Goal: Task Accomplishment & Management: Use online tool/utility

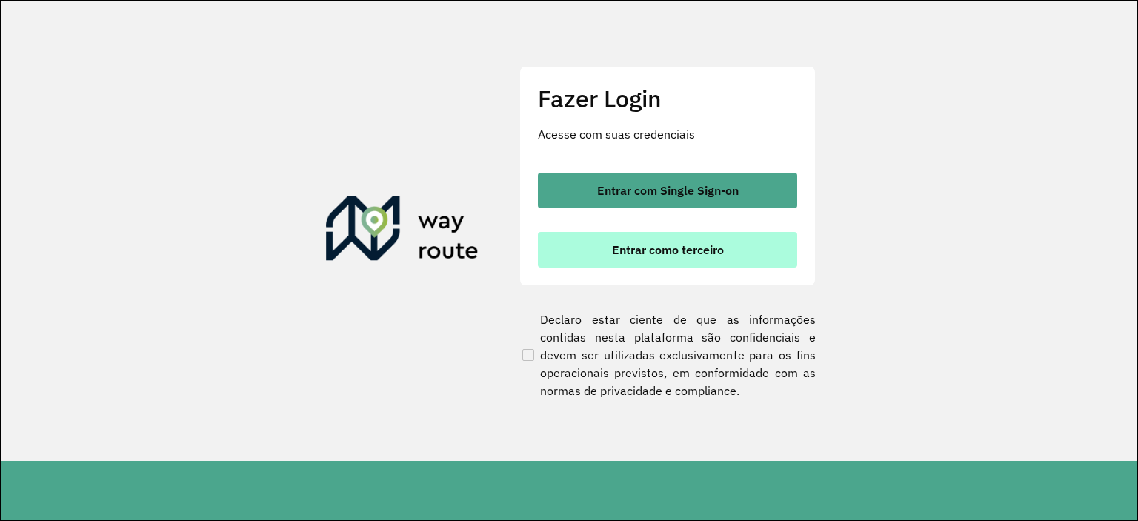
click at [658, 255] on span "Entrar como terceiro" at bounding box center [668, 250] width 112 height 12
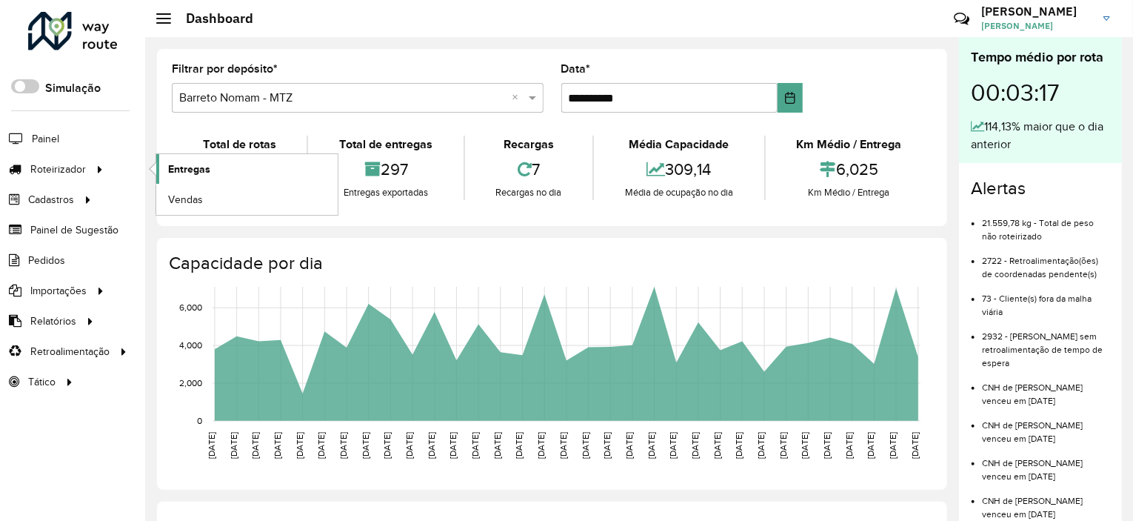
click at [173, 169] on span "Entregas" at bounding box center [189, 169] width 42 height 16
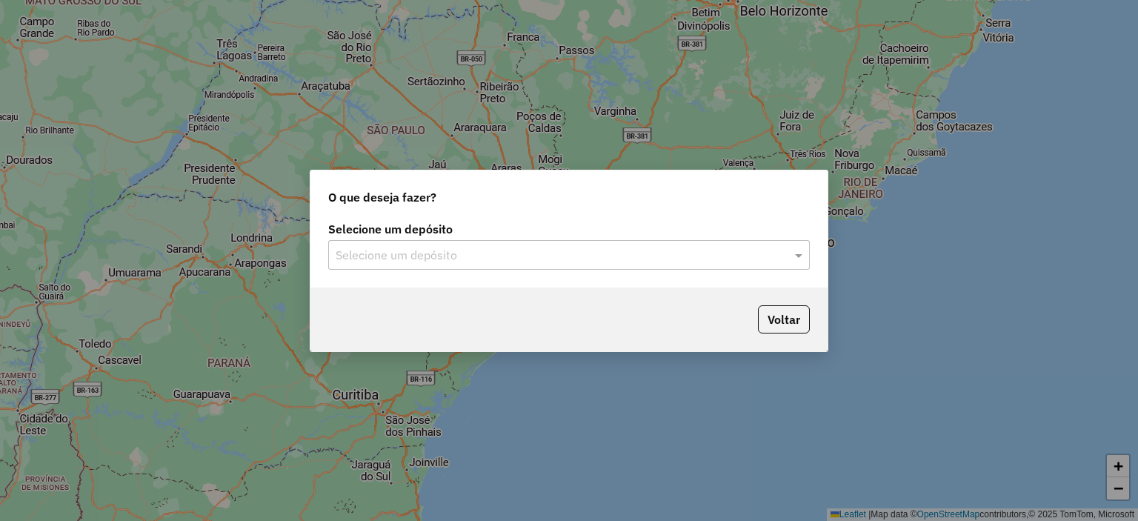
click at [415, 266] on div "Selecione um depósito" at bounding box center [569, 255] width 482 height 30
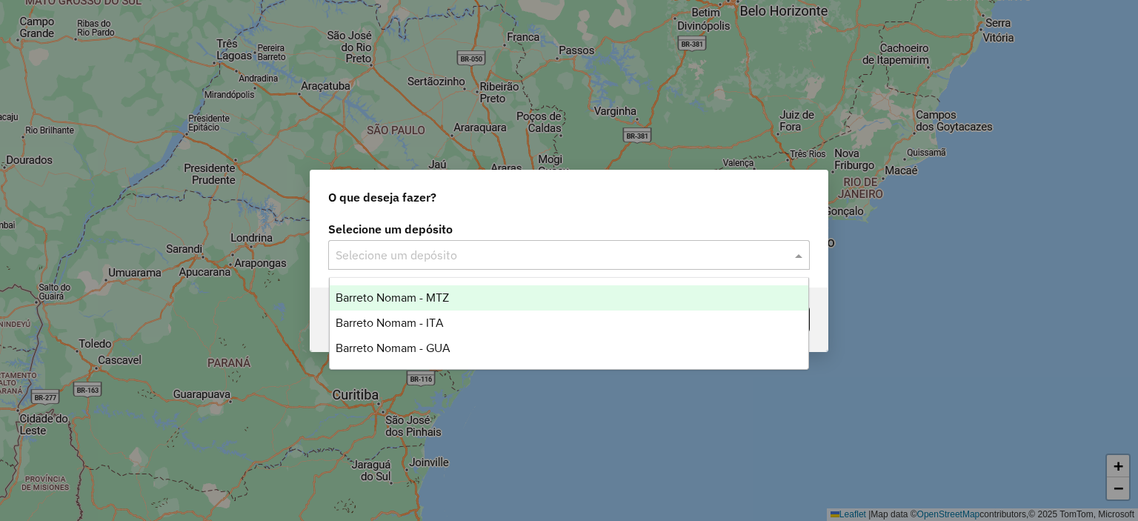
click at [424, 306] on div "Barreto Nomam - MTZ" at bounding box center [569, 297] width 479 height 25
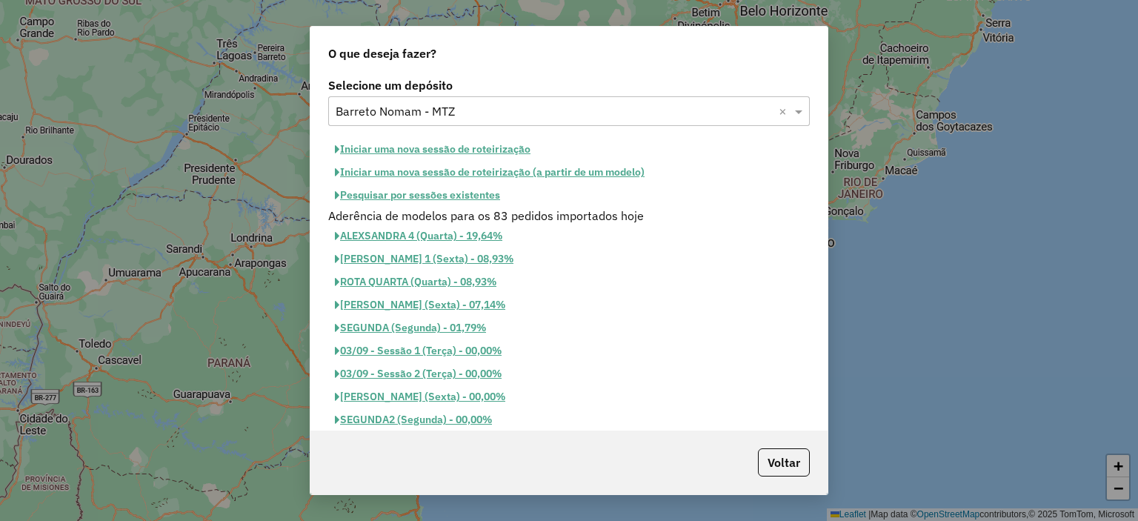
click at [391, 198] on button "Pesquisar por sessões existentes" at bounding box center [417, 195] width 179 height 23
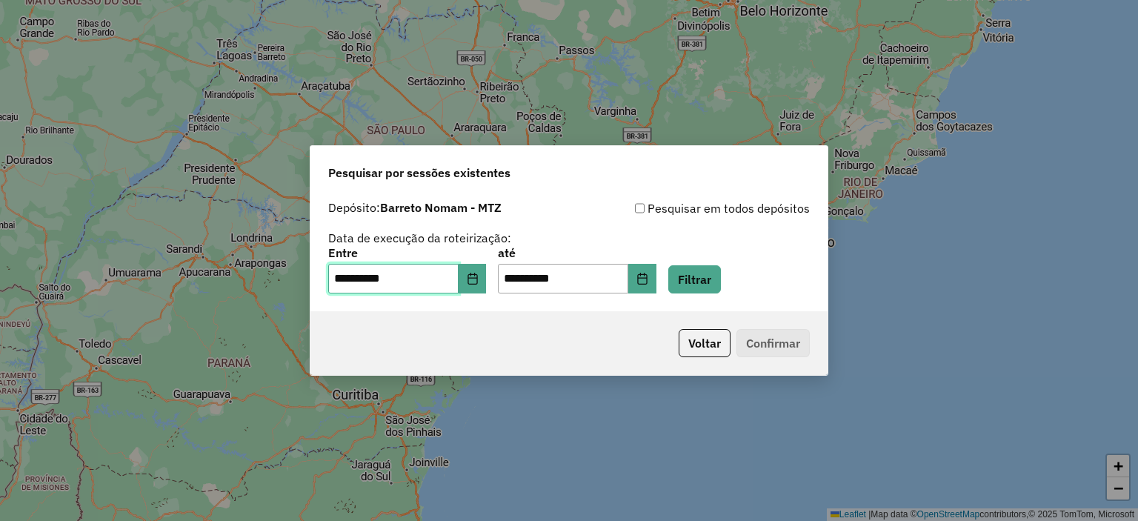
click at [410, 288] on input "**********" at bounding box center [393, 279] width 130 height 30
click at [423, 288] on input "**********" at bounding box center [393, 279] width 130 height 30
click at [473, 282] on button "Choose Date" at bounding box center [473, 279] width 28 height 30
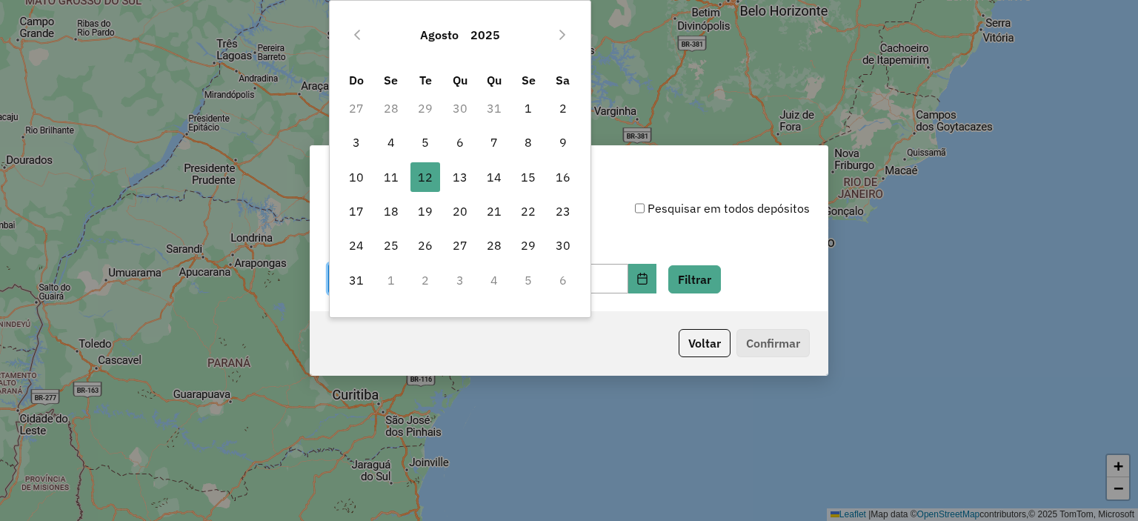
click at [477, 282] on td "4" at bounding box center [494, 280] width 34 height 34
click at [529, 142] on span "8" at bounding box center [528, 142] width 30 height 30
type input "**********"
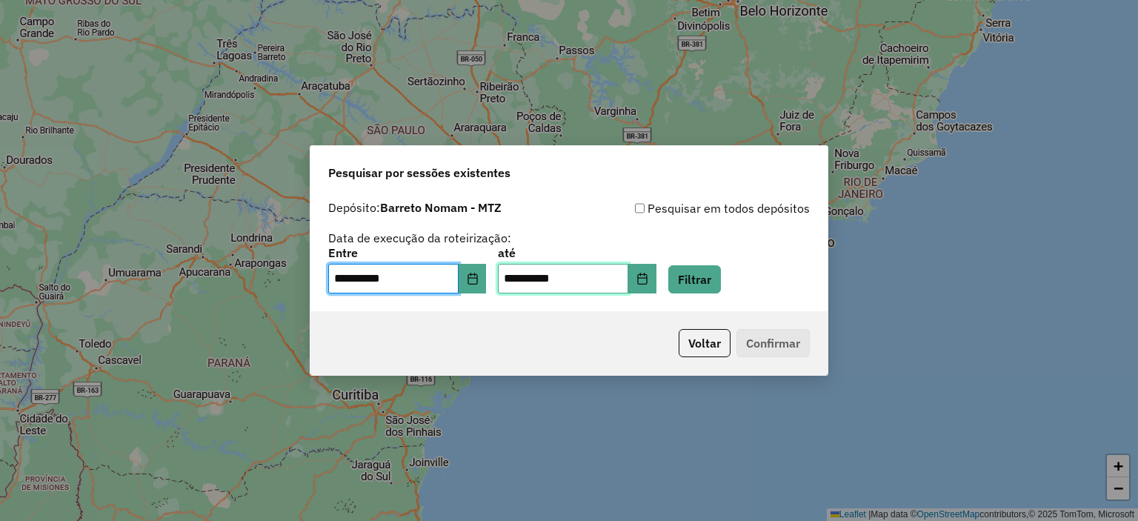
click at [577, 273] on input "**********" at bounding box center [563, 279] width 130 height 30
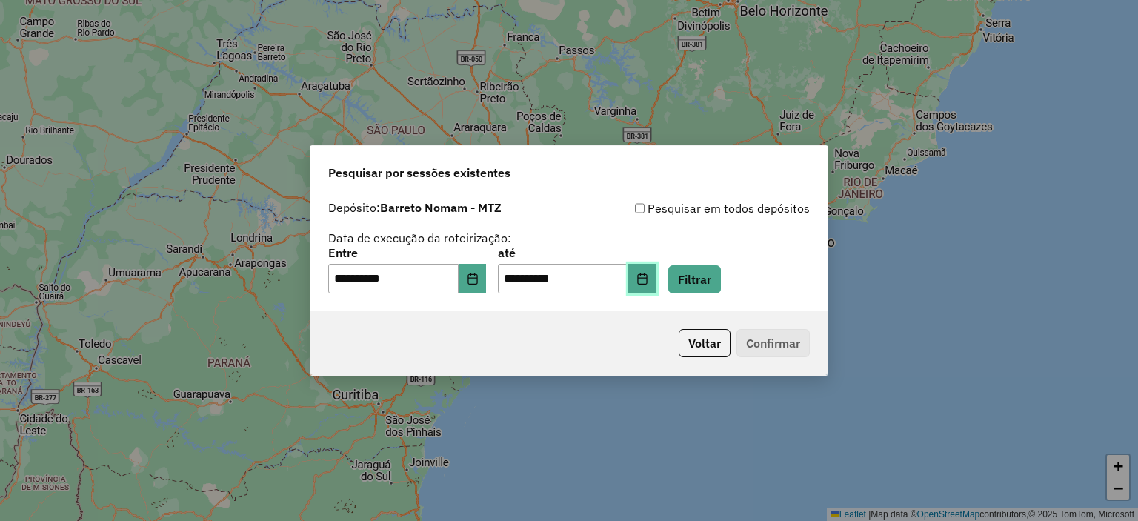
click at [655, 282] on button "Choose Date" at bounding box center [642, 279] width 28 height 30
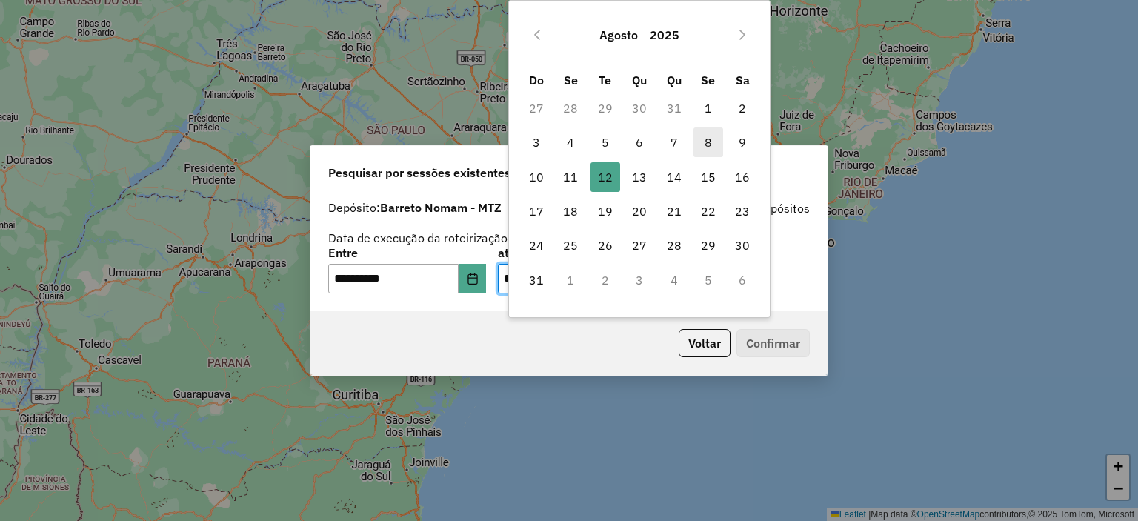
click at [696, 146] on span "8" at bounding box center [708, 142] width 30 height 30
type input "**********"
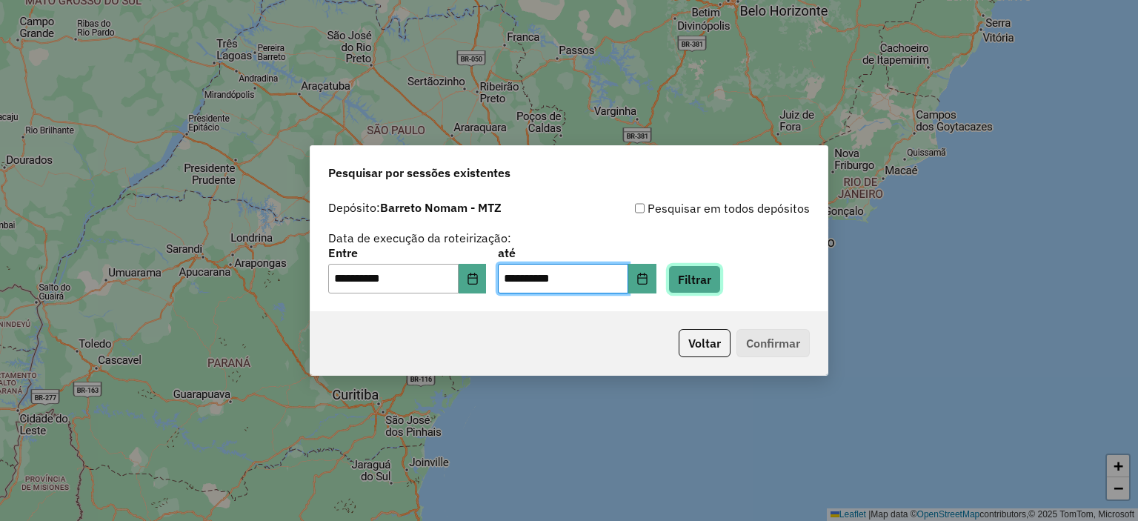
click at [713, 271] on button "Filtrar" at bounding box center [694, 279] width 53 height 28
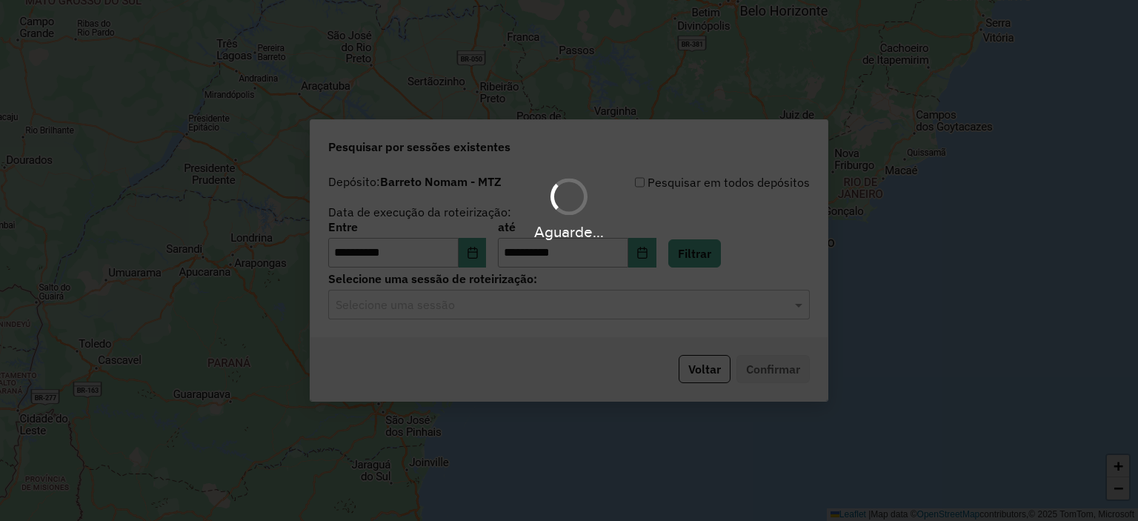
click at [484, 311] on input "text" at bounding box center [554, 305] width 437 height 18
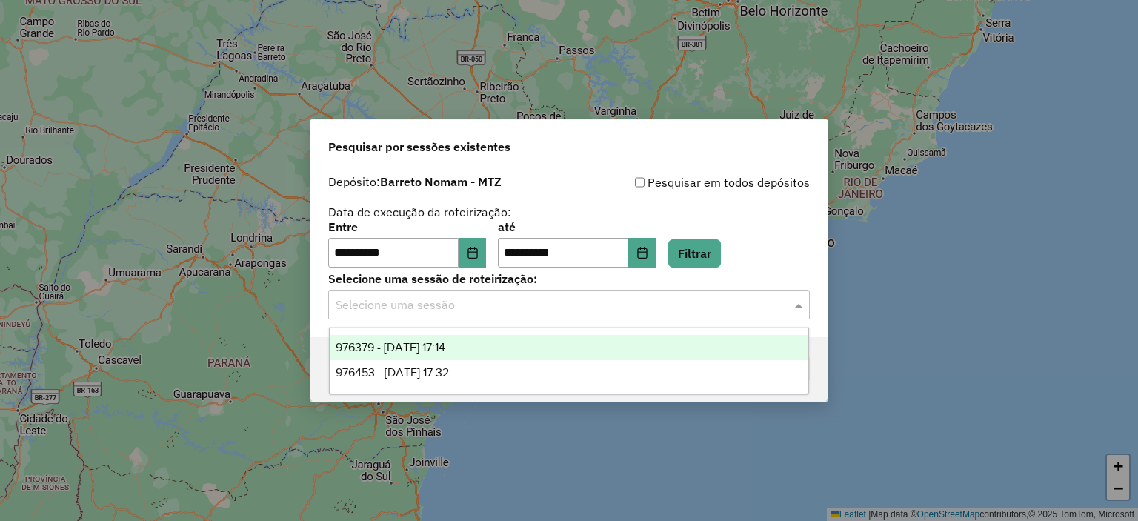
click at [484, 305] on input "text" at bounding box center [554, 305] width 437 height 18
click at [479, 350] on div "976379 - 08/08/2025 17:14" at bounding box center [569, 347] width 479 height 25
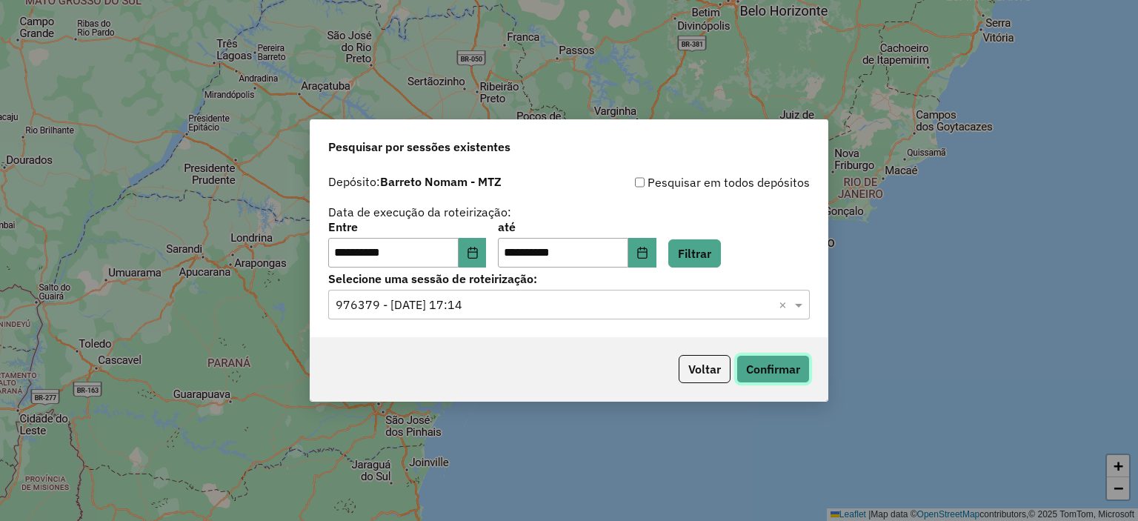
click at [785, 370] on button "Confirmar" at bounding box center [772, 369] width 73 height 28
drag, startPoint x: 516, startPoint y: 319, endPoint x: 515, endPoint y: 310, distance: 9.0
click at [518, 316] on div "Selecione uma sessão × 976379 - 08/08/2025 17:14 ×" at bounding box center [569, 305] width 482 height 30
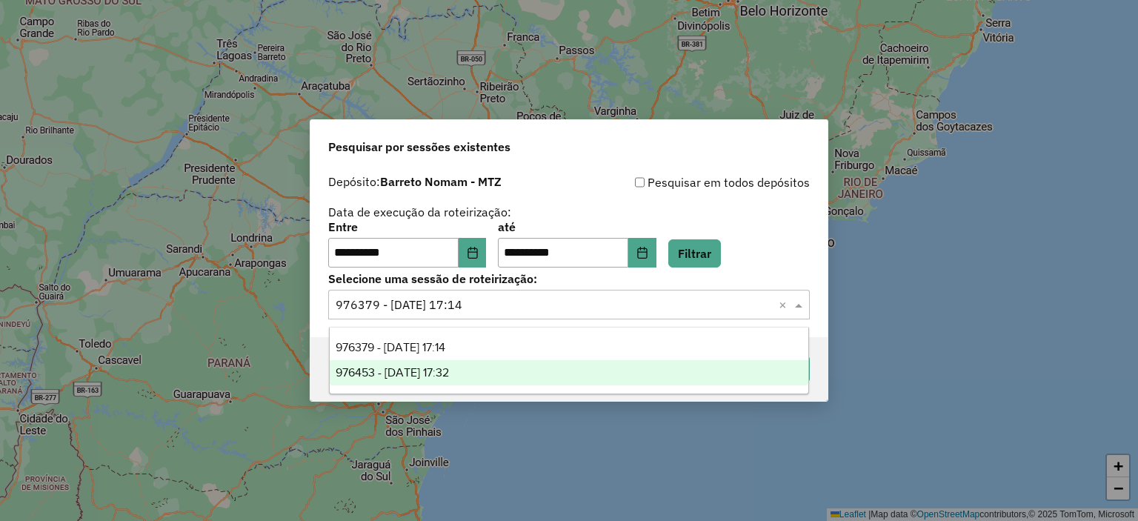
click at [449, 376] on span "976453 - 08/08/2025 17:32" at bounding box center [392, 372] width 113 height 13
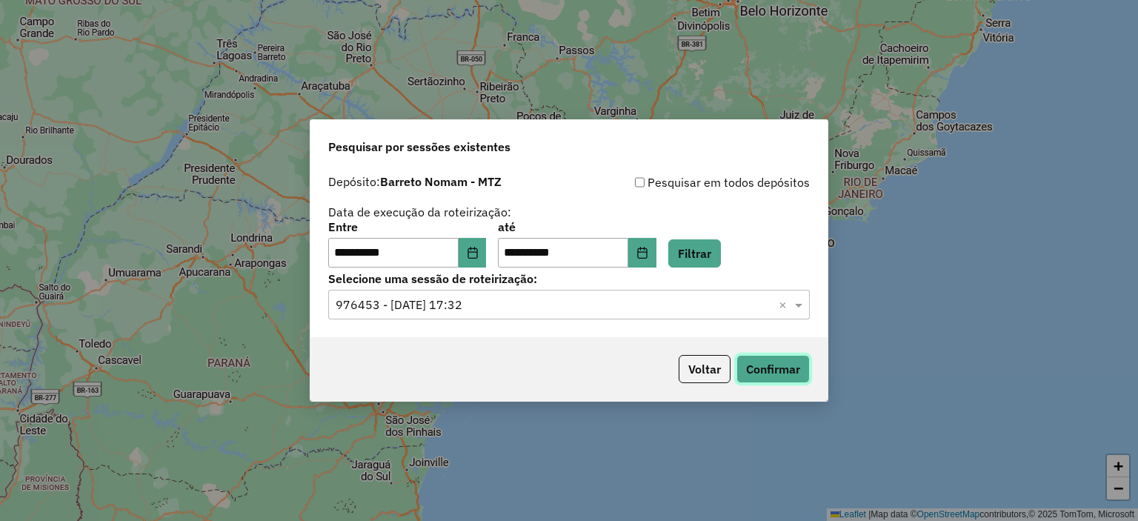
click at [756, 366] on button "Confirmar" at bounding box center [772, 369] width 73 height 28
click at [479, 254] on icon "Choose Date" at bounding box center [473, 253] width 12 height 12
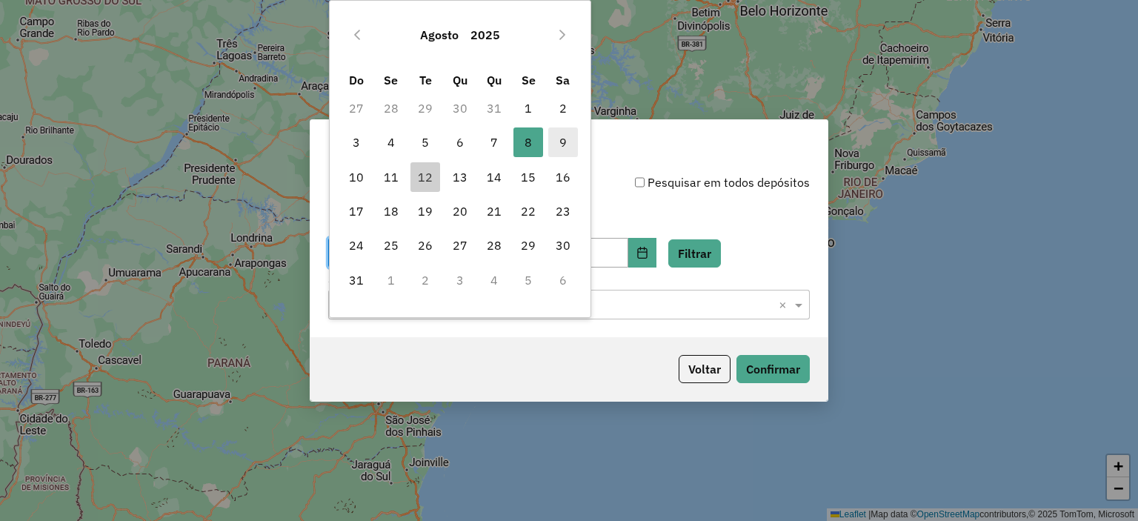
click at [553, 147] on span "9" at bounding box center [563, 142] width 30 height 30
type input "**********"
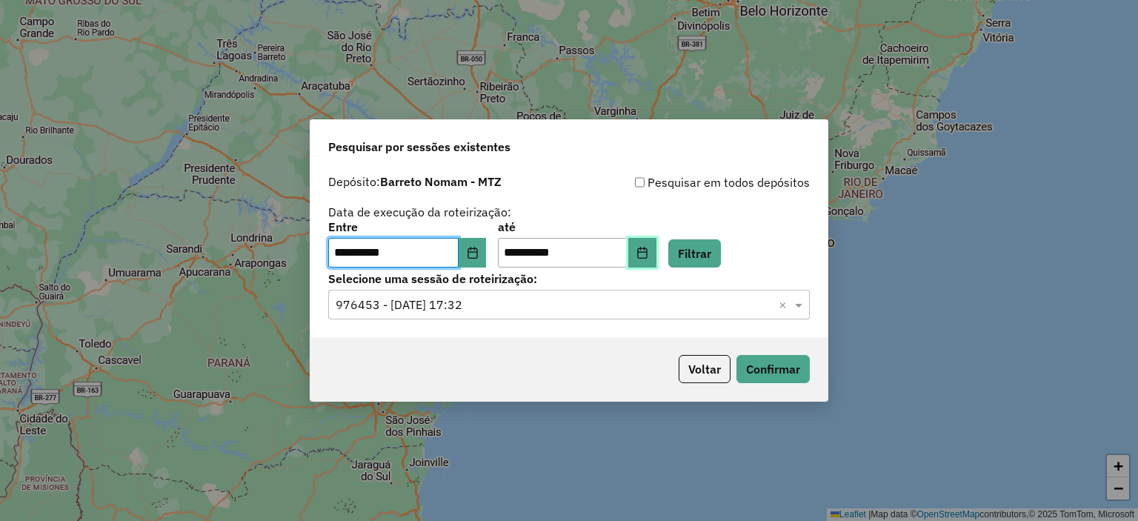
click at [656, 242] on button "Choose Date" at bounding box center [642, 253] width 28 height 30
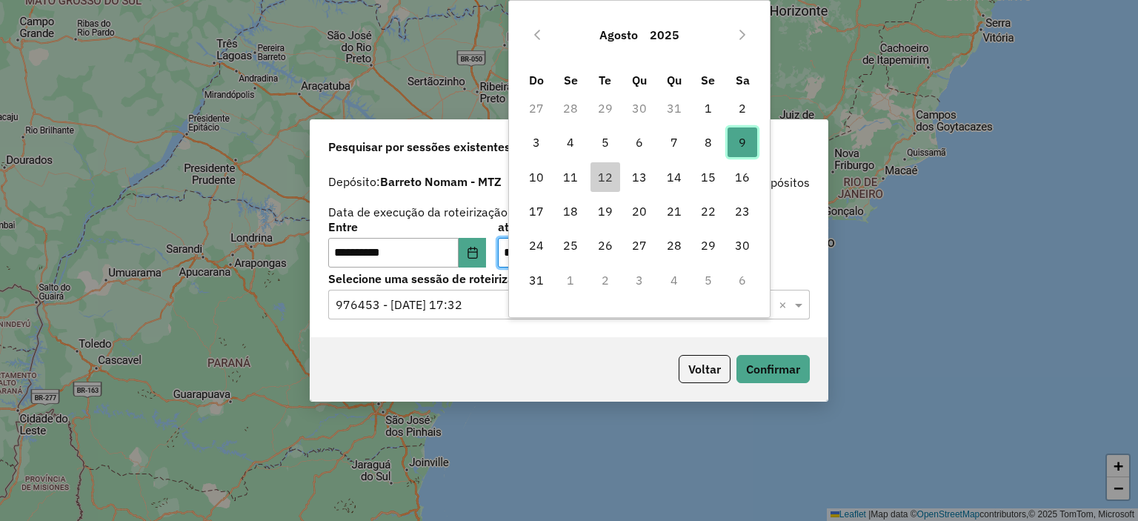
click at [746, 141] on span "9" at bounding box center [742, 142] width 30 height 30
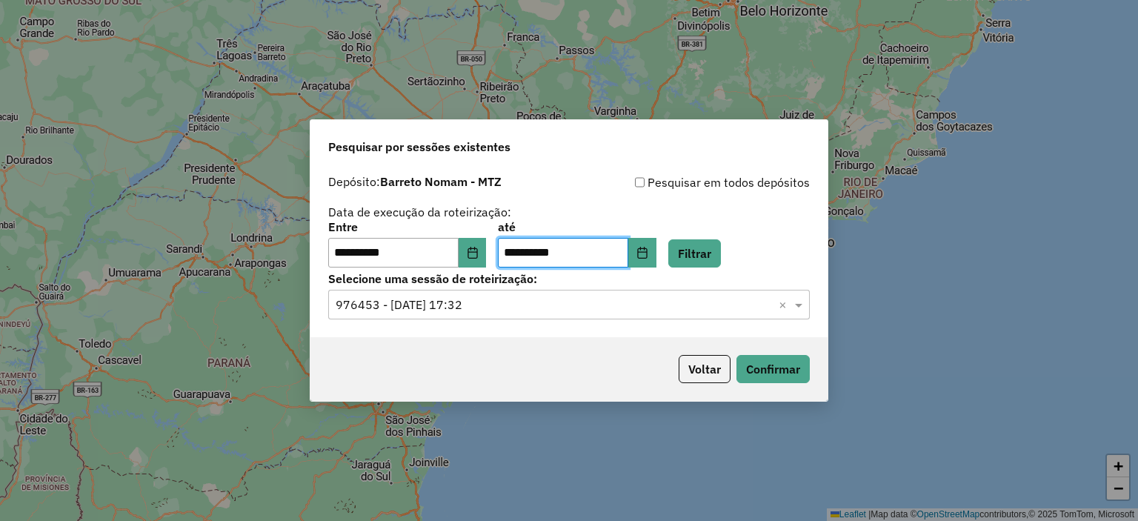
click at [572, 299] on input "text" at bounding box center [554, 305] width 437 height 18
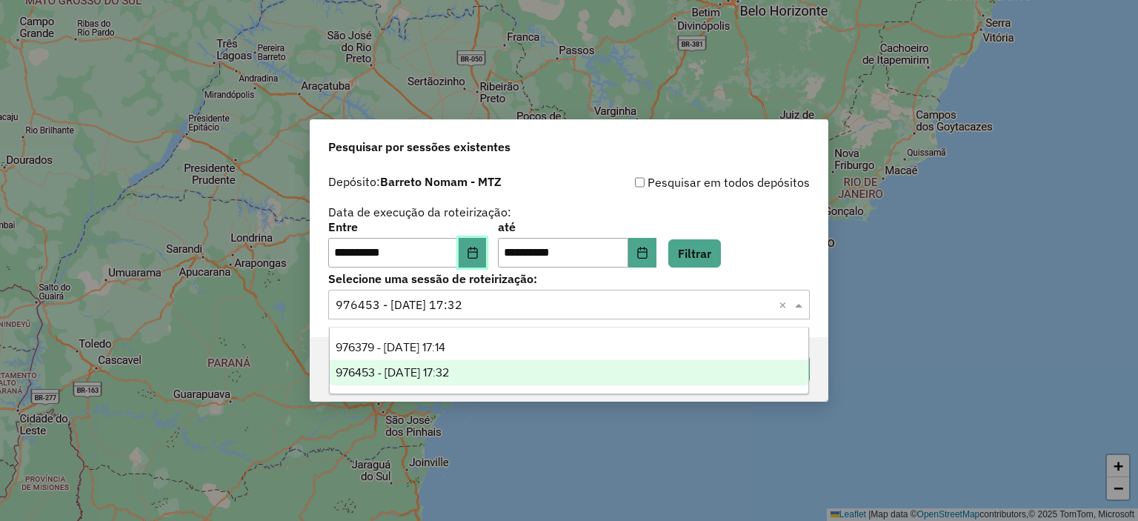
click at [487, 260] on button "Choose Date" at bounding box center [473, 253] width 28 height 30
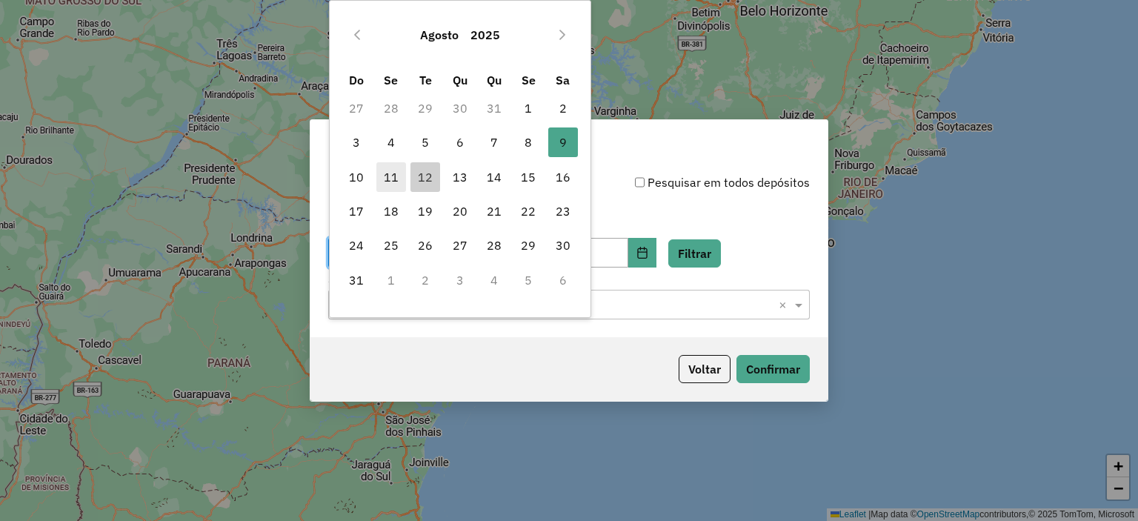
click at [390, 177] on span "11" at bounding box center [391, 177] width 30 height 30
type input "**********"
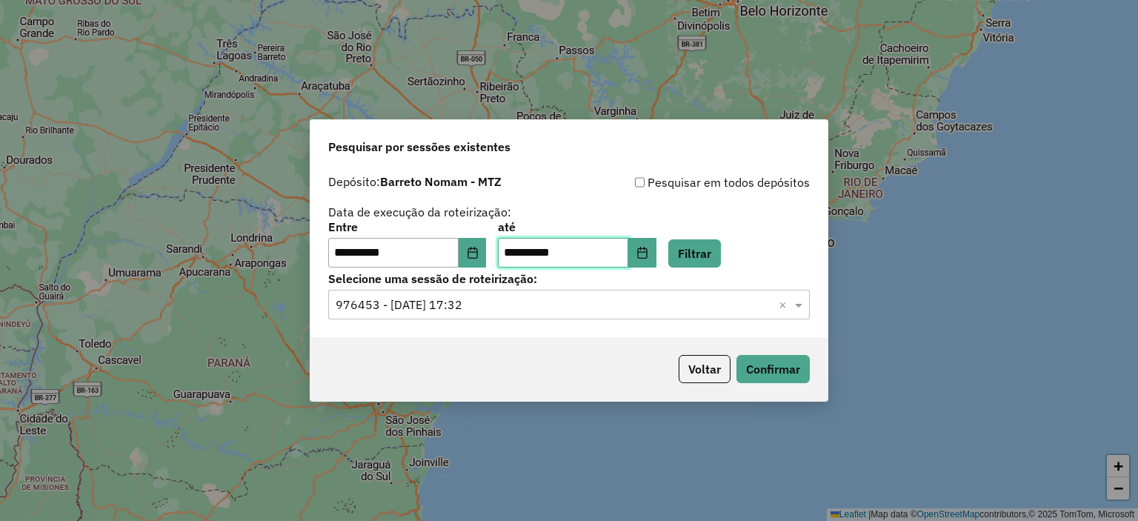
click at [599, 250] on input "**********" at bounding box center [563, 253] width 130 height 30
click at [695, 254] on button "Filtrar" at bounding box center [694, 253] width 53 height 28
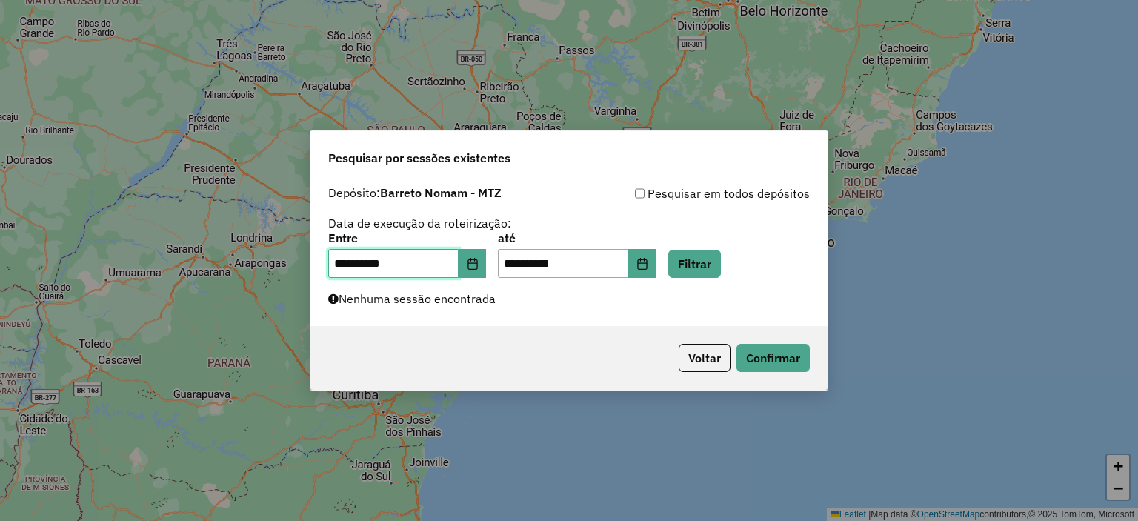
click at [416, 263] on input "**********" at bounding box center [393, 264] width 130 height 30
click at [476, 271] on button "Choose Date" at bounding box center [473, 264] width 28 height 30
click at [825, 67] on div "**********" at bounding box center [569, 260] width 1138 height 521
click at [484, 270] on button "Choose Date" at bounding box center [473, 264] width 28 height 30
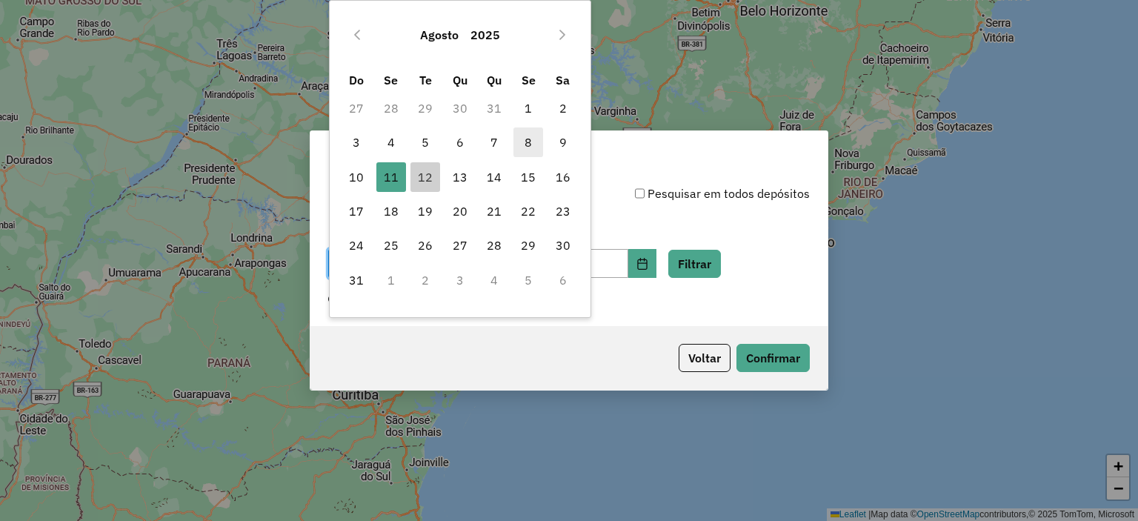
click at [524, 133] on span "8" at bounding box center [528, 142] width 30 height 30
type input "**********"
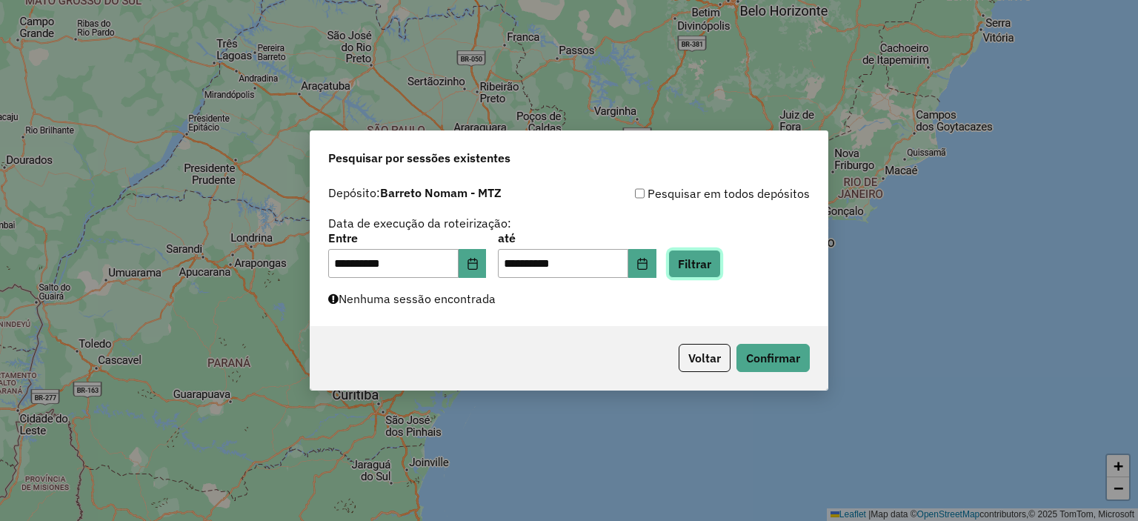
click at [703, 261] on button "Filtrar" at bounding box center [694, 264] width 53 height 28
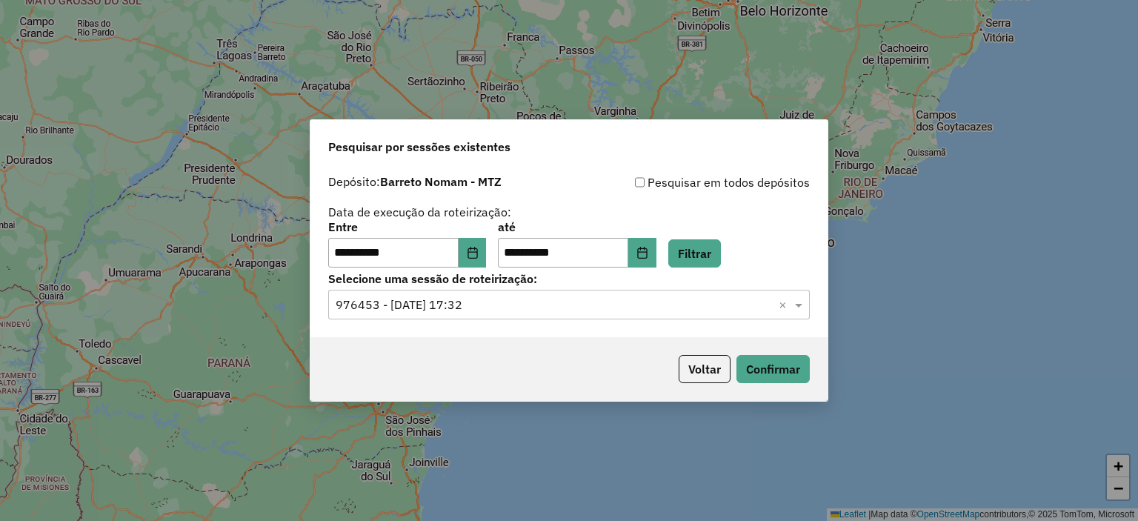
click at [507, 307] on input "text" at bounding box center [554, 305] width 437 height 18
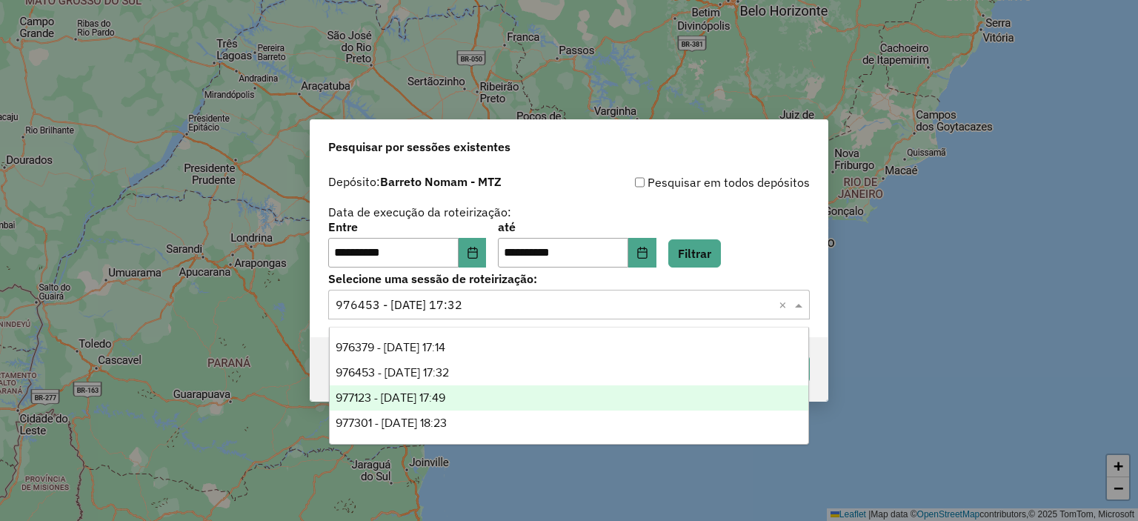
click at [480, 399] on div "977123 - 09/08/2025 17:49" at bounding box center [569, 397] width 479 height 25
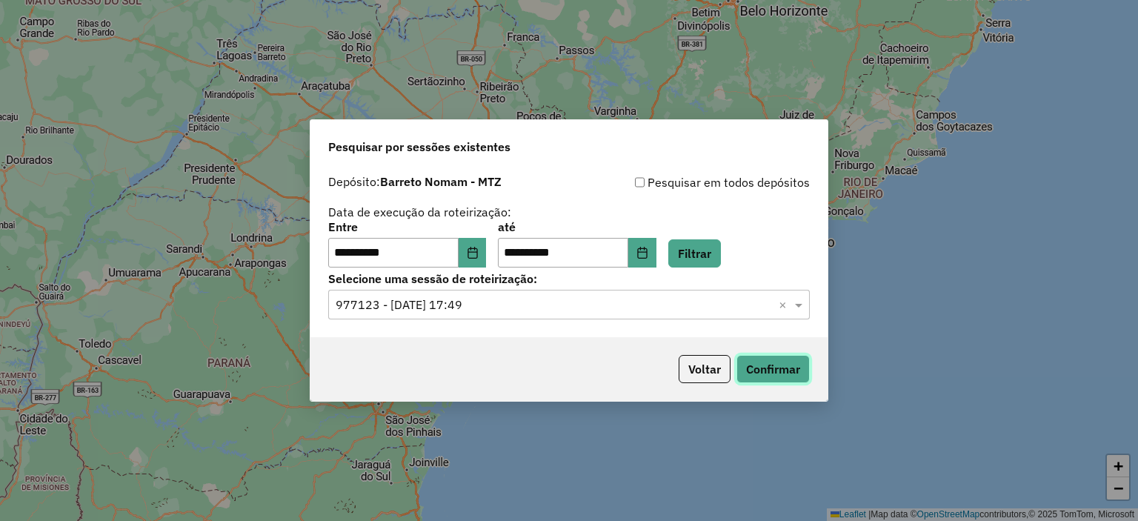
click at [784, 365] on button "Confirmar" at bounding box center [772, 369] width 73 height 28
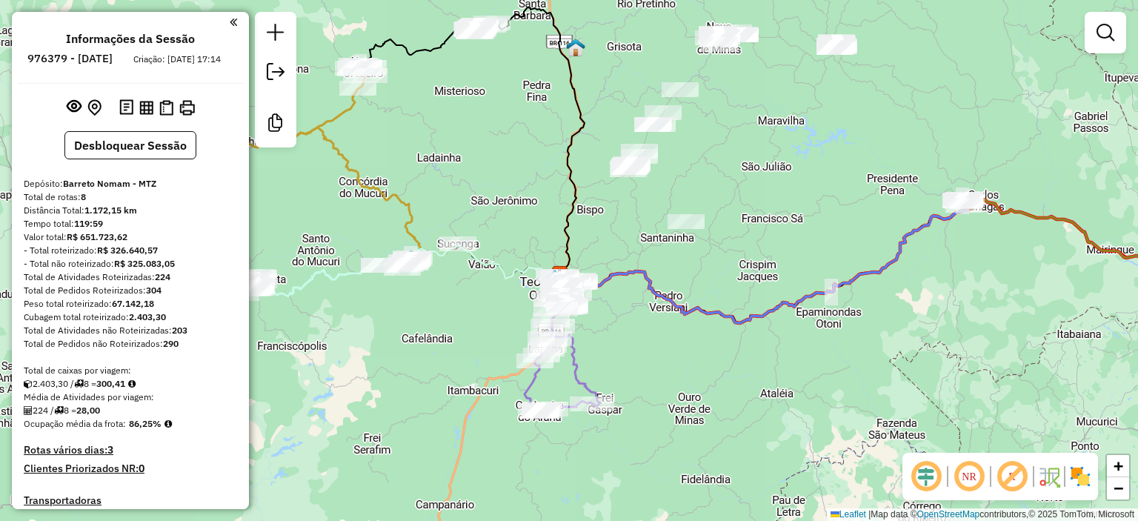
drag, startPoint x: 746, startPoint y: 161, endPoint x: 670, endPoint y: 357, distance: 209.9
click at [670, 357] on div "Janela de atendimento Grade de atendimento Capacidade Transportadoras Veículos …" at bounding box center [569, 260] width 1138 height 521
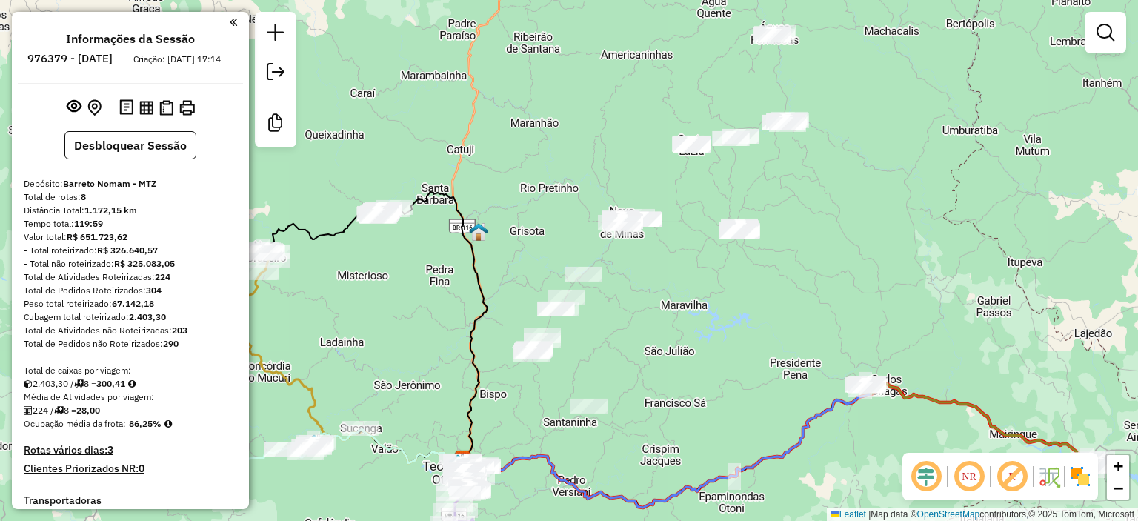
drag, startPoint x: 706, startPoint y: 370, endPoint x: 678, endPoint y: 362, distance: 29.3
click at [679, 362] on div "Janela de atendimento Grade de atendimento Capacidade Transportadoras Veículos …" at bounding box center [569, 260] width 1138 height 521
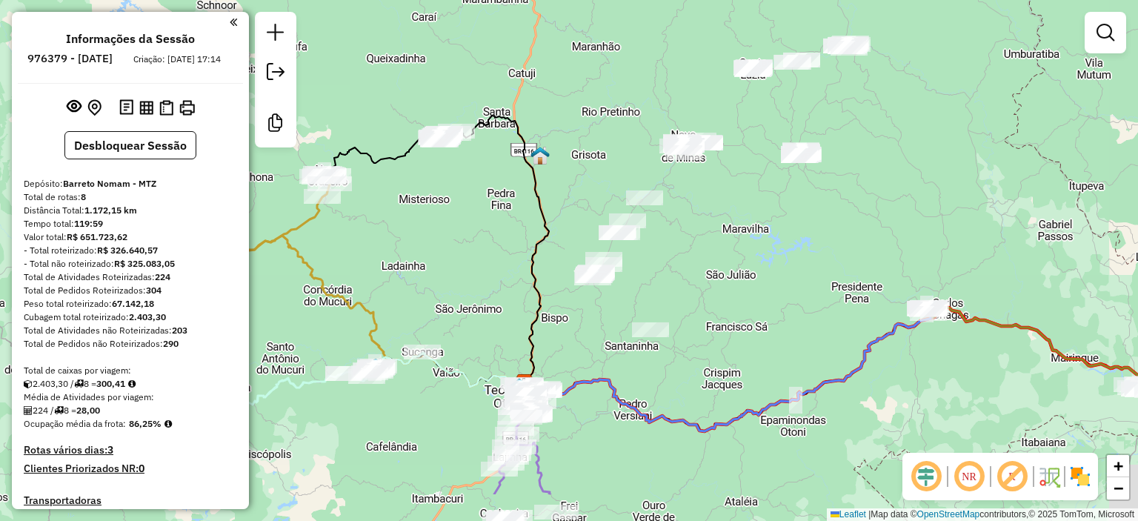
drag, startPoint x: 655, startPoint y: 221, endPoint x: 784, endPoint y: 69, distance: 199.2
click at [784, 68] on div "Janela de atendimento Grade de atendimento Capacidade Transportadoras Veículos …" at bounding box center [569, 260] width 1138 height 521
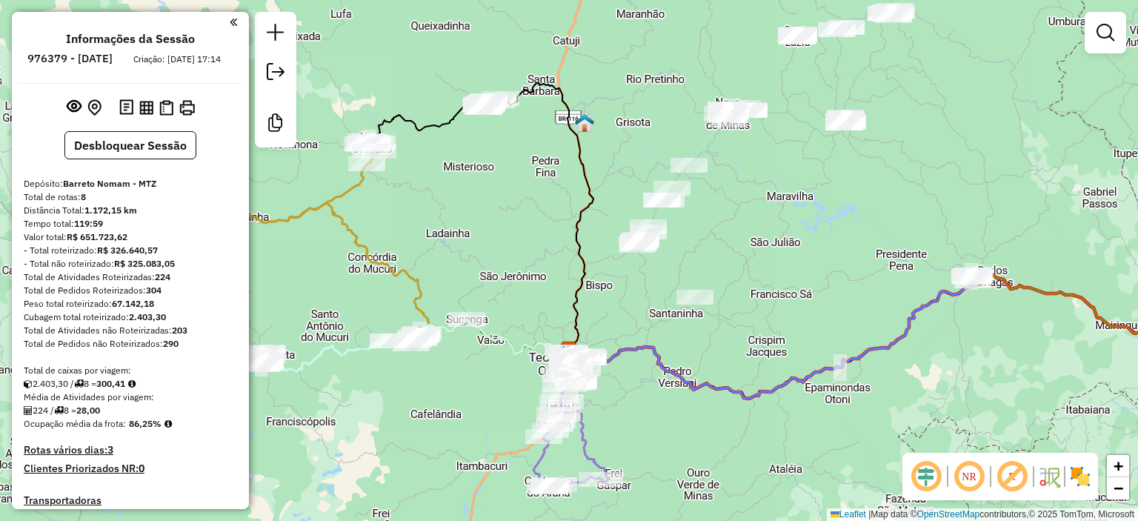
drag, startPoint x: 766, startPoint y: 178, endPoint x: 730, endPoint y: 243, distance: 74.6
click at [730, 243] on div "Janela de atendimento Grade de atendimento Capacidade Transportadoras Veículos …" at bounding box center [569, 260] width 1138 height 521
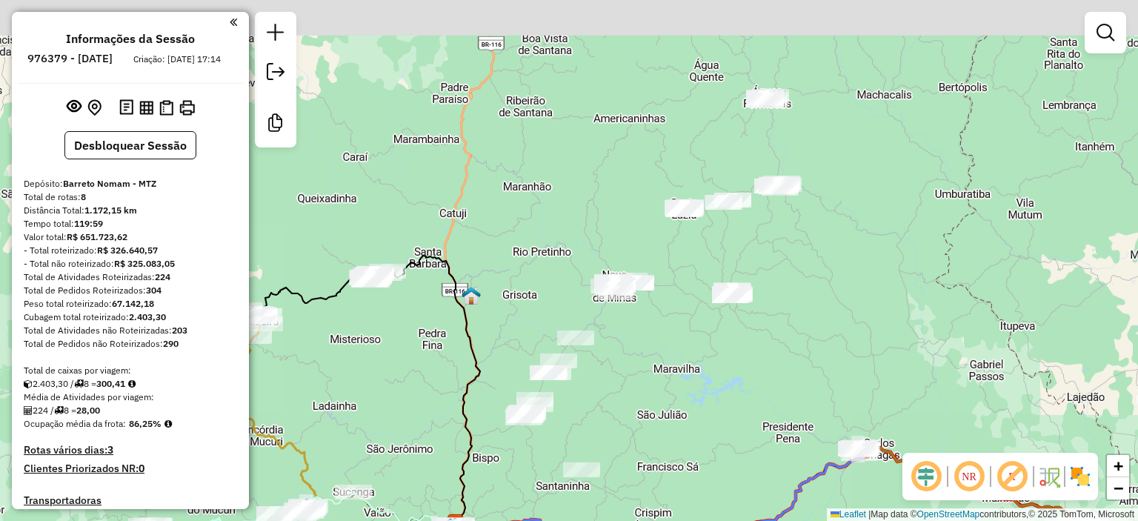
drag, startPoint x: 722, startPoint y: 234, endPoint x: 650, endPoint y: 349, distance: 135.5
click at [650, 349] on div "Janela de atendimento Grade de atendimento Capacidade Transportadoras Veículos …" at bounding box center [569, 260] width 1138 height 521
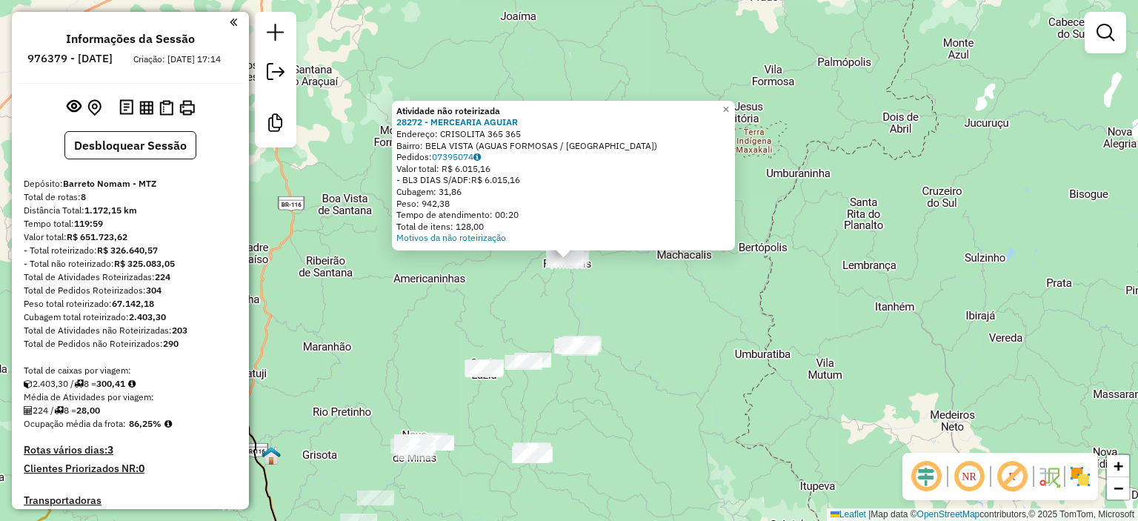
click at [649, 287] on div "Atividade não roteirizada 28272 - MERCEARIA AGUIAR Endereço: CRISOLITA 365 365 …" at bounding box center [569, 260] width 1138 height 521
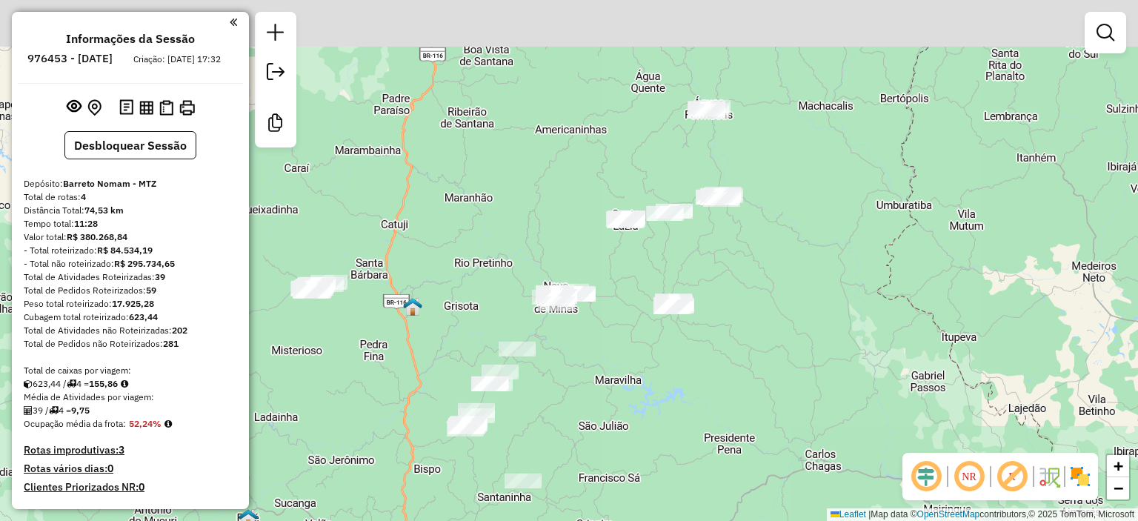
drag, startPoint x: 726, startPoint y: 139, endPoint x: 553, endPoint y: 412, distance: 323.7
click at [553, 412] on div "Janela de atendimento Grade de atendimento Capacidade Transportadoras Veículos …" at bounding box center [569, 260] width 1138 height 521
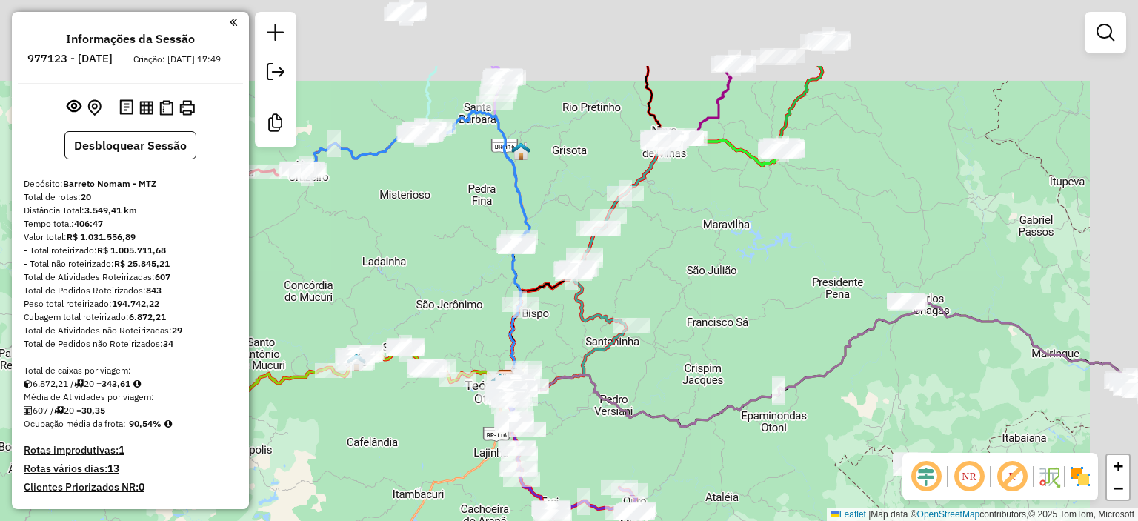
drag, startPoint x: 668, startPoint y: 260, endPoint x: 667, endPoint y: 269, distance: 9.0
click at [665, 275] on div "Janela de atendimento Grade de atendimento Capacidade Transportadoras Veículos …" at bounding box center [569, 260] width 1138 height 521
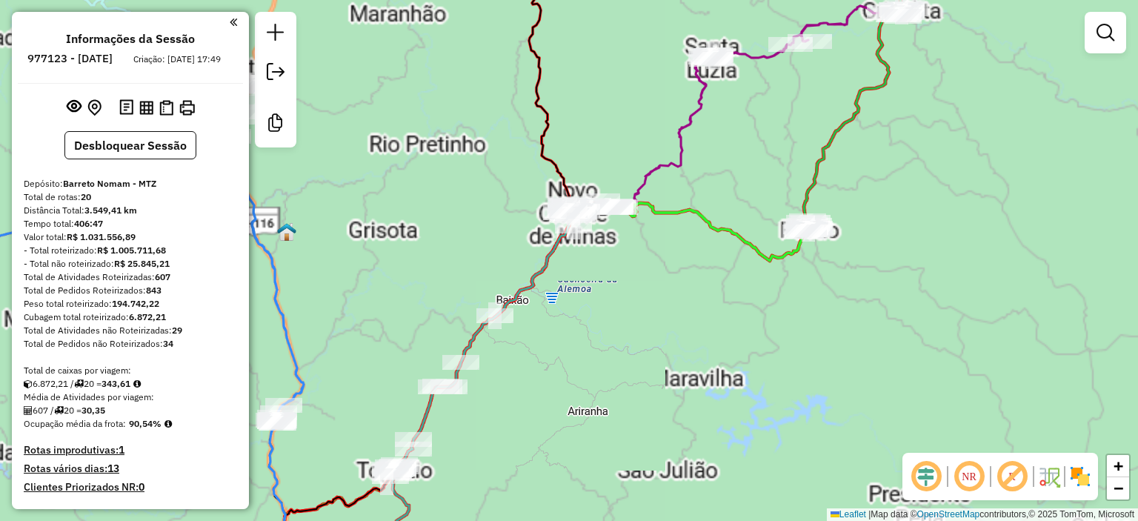
drag, startPoint x: 767, startPoint y: 166, endPoint x: 725, endPoint y: 228, distance: 75.2
click at [732, 242] on div "Janela de atendimento Grade de atendimento Capacidade Transportadoras Veículos …" at bounding box center [569, 260] width 1138 height 521
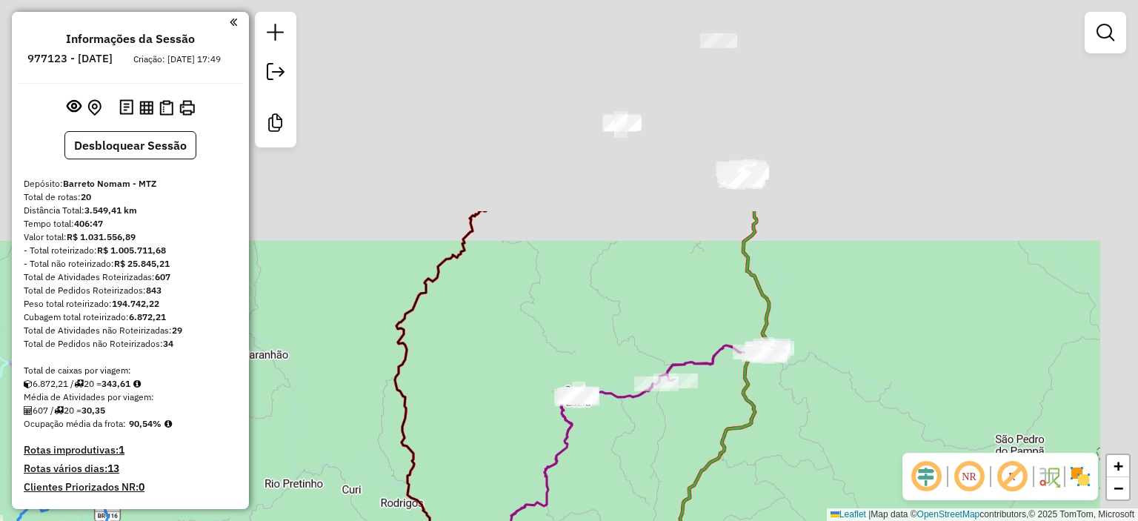
drag, startPoint x: 743, startPoint y: 216, endPoint x: 645, endPoint y: 479, distance: 281.5
click at [643, 486] on div "Janela de atendimento Grade de atendimento Capacidade Transportadoras Veículos …" at bounding box center [569, 260] width 1138 height 521
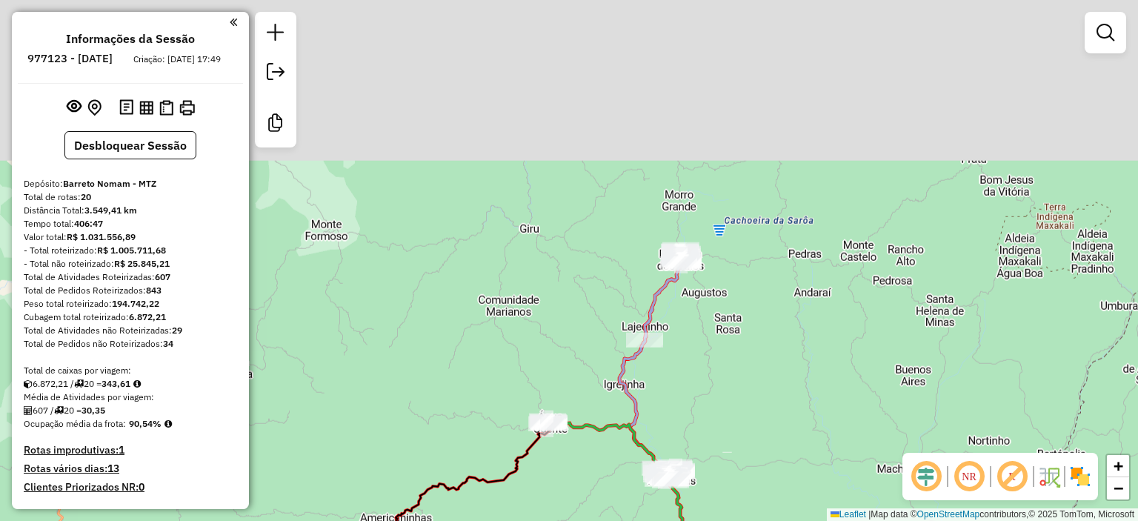
drag, startPoint x: 744, startPoint y: 464, endPoint x: 705, endPoint y: 550, distance: 93.8
click at [705, 520] on html "Aguarde... Pop-up bloqueado! Seu navegador bloqueou automáticamente a abertura …" at bounding box center [569, 260] width 1138 height 521
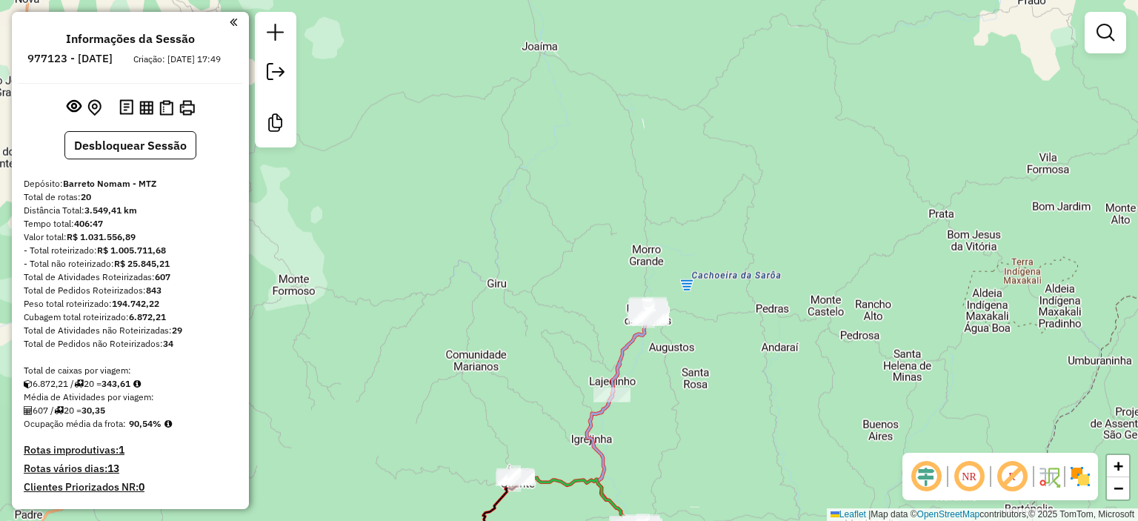
drag, startPoint x: 682, startPoint y: 364, endPoint x: 711, endPoint y: 293, distance: 77.0
click at [713, 296] on div "Janela de atendimento Grade de atendimento Capacidade Transportadoras Veículos …" at bounding box center [569, 260] width 1138 height 521
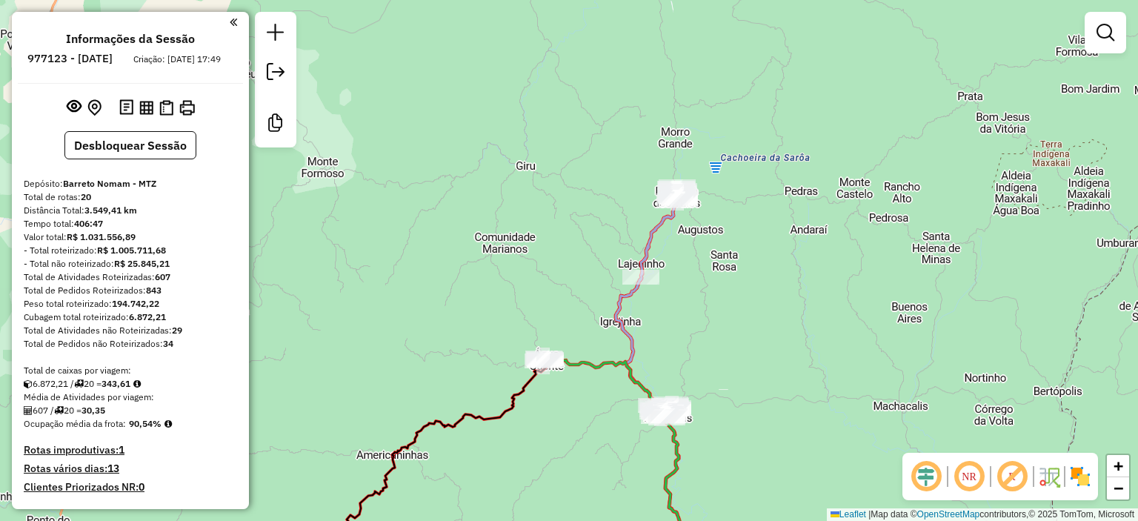
drag, startPoint x: 726, startPoint y: 411, endPoint x: 709, endPoint y: 328, distance: 84.7
click at [710, 328] on div "Rota 2 - Placa RMF8E26 39716 - MERC LUZ DOURADA Rota 2 - Placa RMF8E26 39404 - …" at bounding box center [569, 260] width 1138 height 521
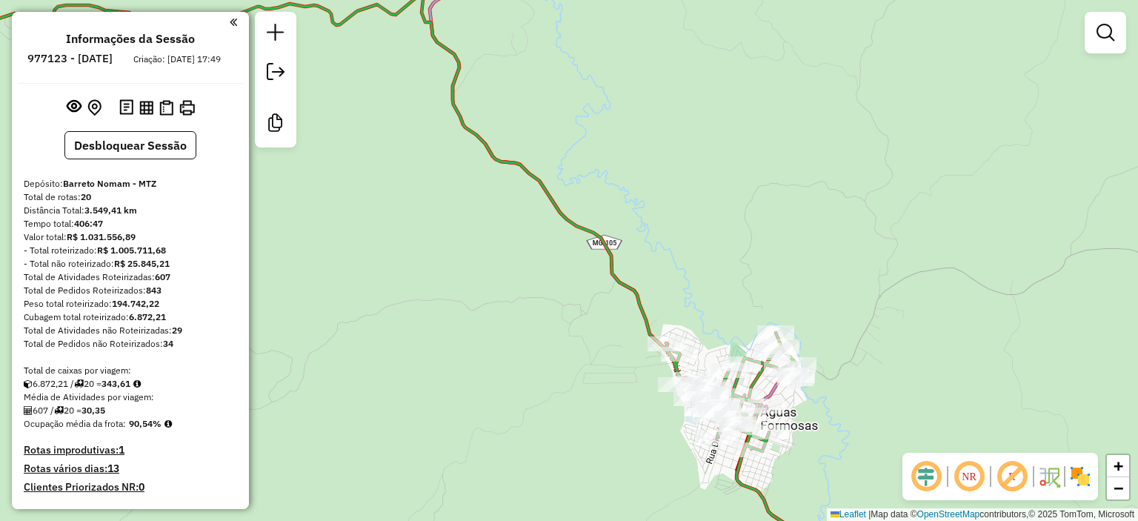
drag, startPoint x: 739, startPoint y: 276, endPoint x: 739, endPoint y: 260, distance: 15.6
click at [741, 264] on div "Rota 2 - Placa RMF8E26 31816 - CLAUDIO ROGERIO LAUR Rota 1 - Placa RMF8E23 3355…" at bounding box center [569, 260] width 1138 height 521
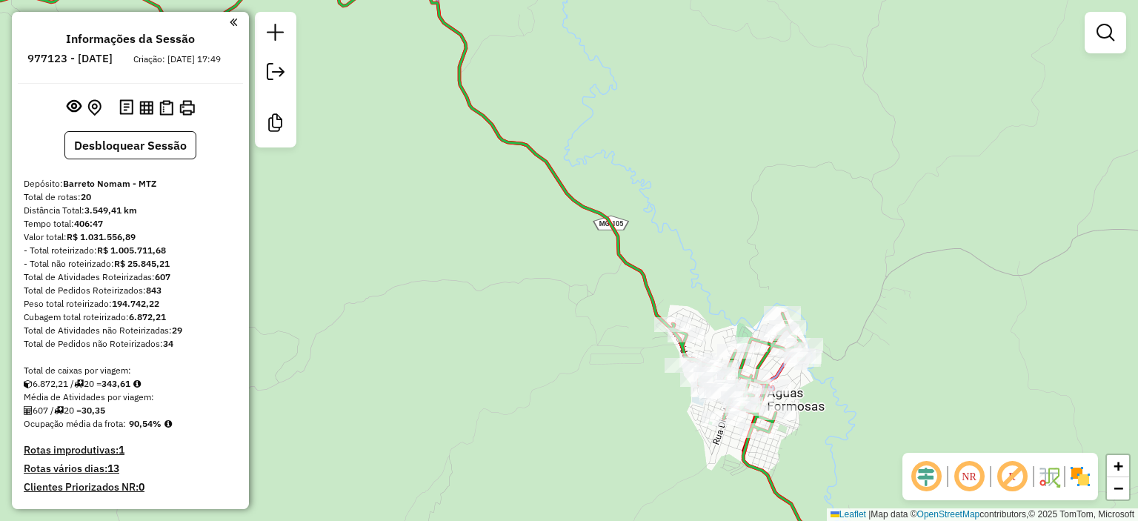
click at [689, 149] on div "Janela de atendimento Grade de atendimento Capacidade Transportadoras Veículos …" at bounding box center [569, 260] width 1138 height 521
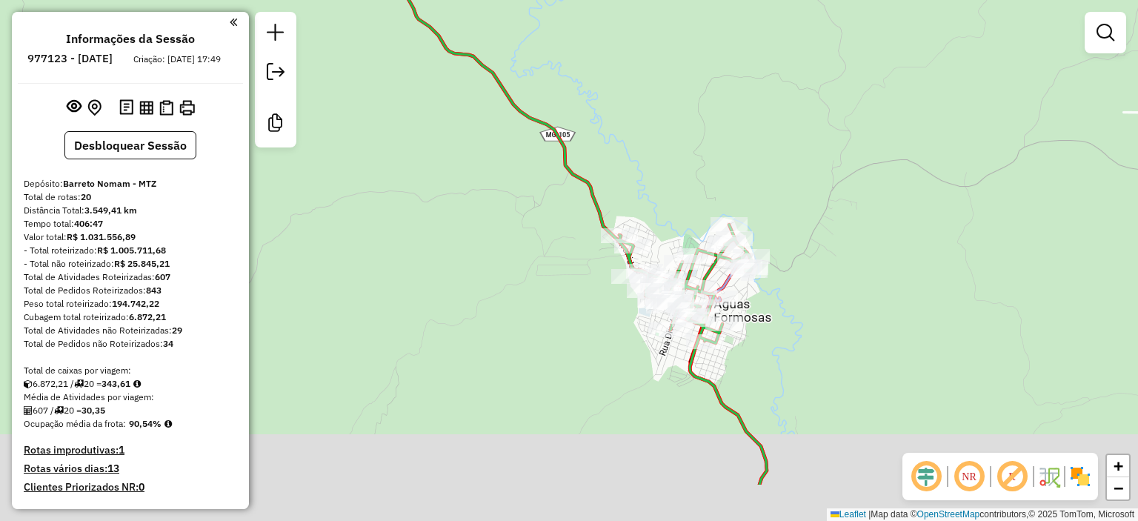
drag, startPoint x: 856, startPoint y: 420, endPoint x: 799, endPoint y: 324, distance: 111.3
click at [799, 324] on div "Janela de atendimento Grade de atendimento Capacidade Transportadoras Veículos …" at bounding box center [569, 260] width 1138 height 521
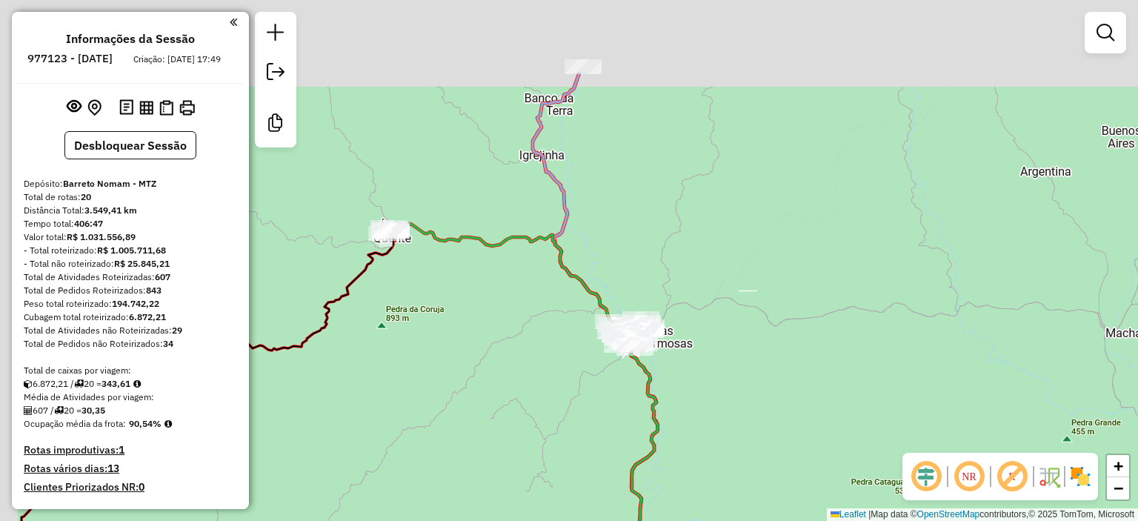
drag, startPoint x: 670, startPoint y: 197, endPoint x: 665, endPoint y: 285, distance: 88.3
click at [705, 322] on div "Janela de atendimento Grade de atendimento Capacidade Transportadoras Veículos …" at bounding box center [569, 260] width 1138 height 521
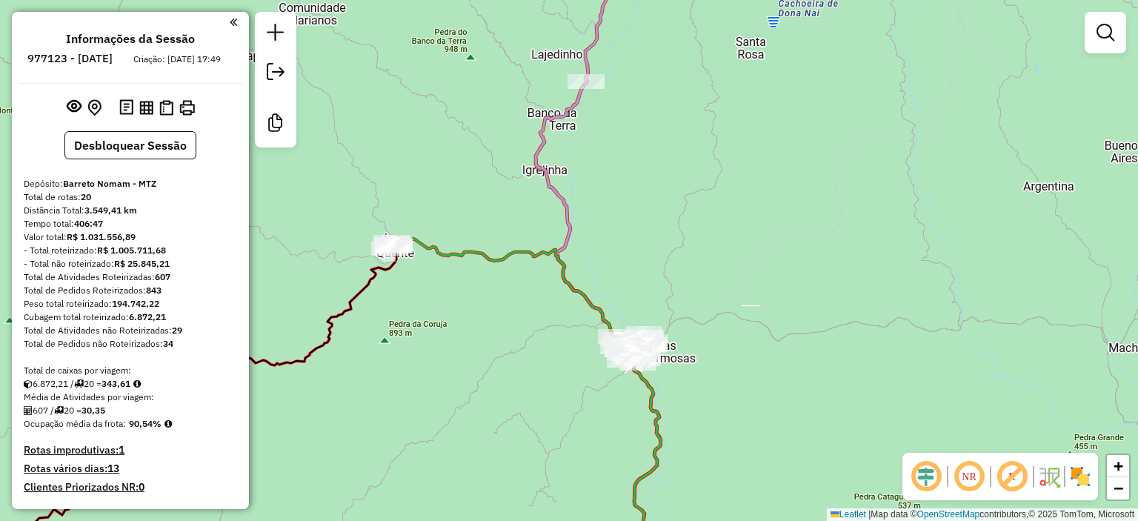
click at [657, 304] on div "Janela de atendimento Grade de atendimento Capacidade Transportadoras Veículos …" at bounding box center [569, 260] width 1138 height 521
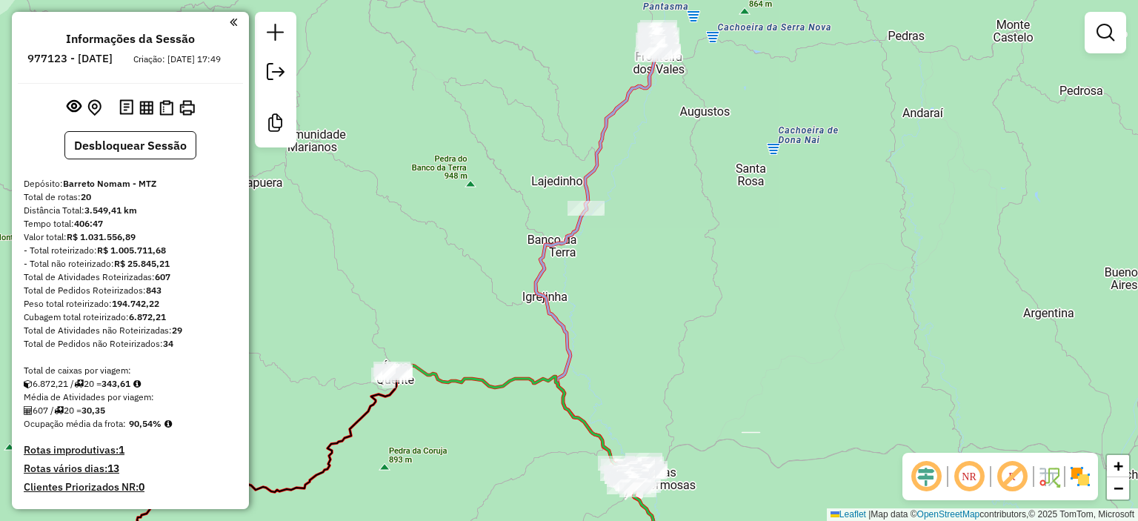
drag, startPoint x: 656, startPoint y: 333, endPoint x: 602, endPoint y: 163, distance: 178.1
click at [602, 162] on div "Janela de atendimento Grade de atendimento Capacidade Transportadoras Veículos …" at bounding box center [569, 260] width 1138 height 521
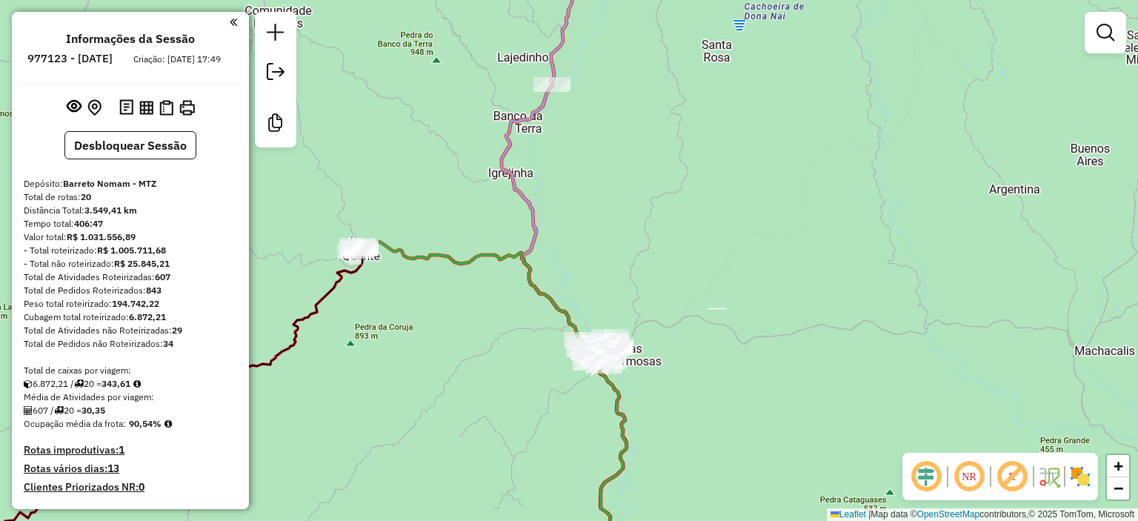
drag, startPoint x: 671, startPoint y: 222, endPoint x: 700, endPoint y: 266, distance: 52.4
click at [700, 266] on div "Janela de atendimento Grade de atendimento Capacidade Transportadoras Veículos …" at bounding box center [569, 260] width 1138 height 521
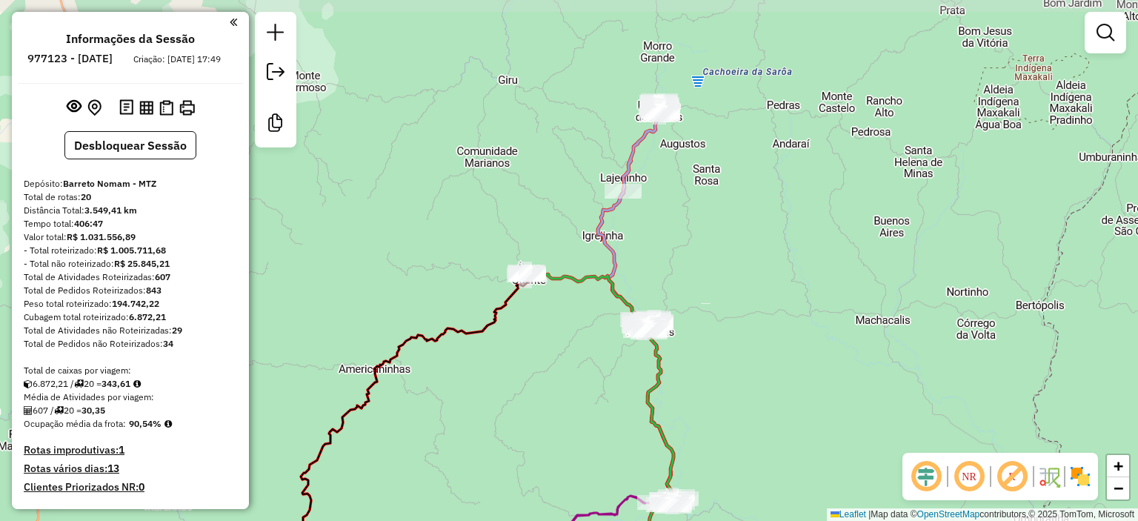
drag, startPoint x: 596, startPoint y: 248, endPoint x: 655, endPoint y: 283, distance: 68.1
click at [655, 283] on div "Janela de atendimento Grade de atendimento Capacidade Transportadoras Veículos …" at bounding box center [569, 260] width 1138 height 521
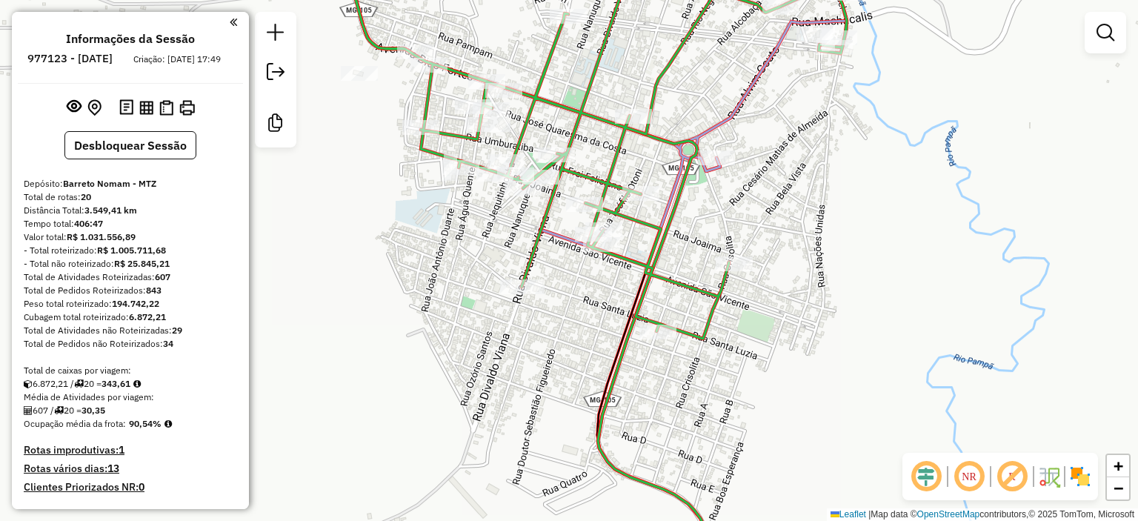
drag, startPoint x: 581, startPoint y: 319, endPoint x: 613, endPoint y: 433, distance: 117.7
click at [613, 432] on div "Janela de atendimento Grade de atendimento Capacidade Transportadoras Veículos …" at bounding box center [569, 260] width 1138 height 521
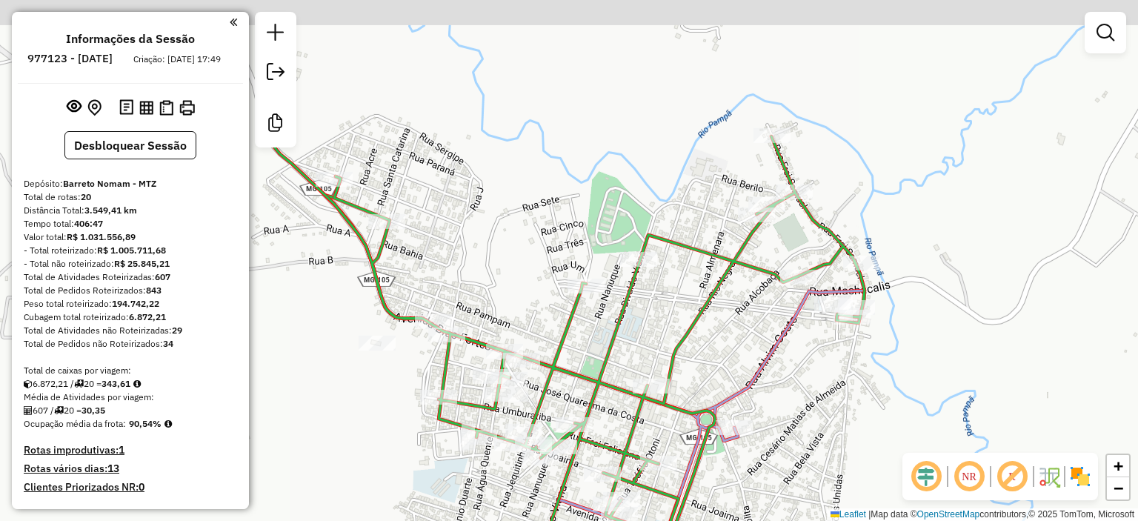
drag, startPoint x: 810, startPoint y: 337, endPoint x: 813, endPoint y: 363, distance: 26.2
click at [812, 390] on div "Janela de atendimento Grade de atendimento Capacidade Transportadoras Veículos …" at bounding box center [569, 260] width 1138 height 521
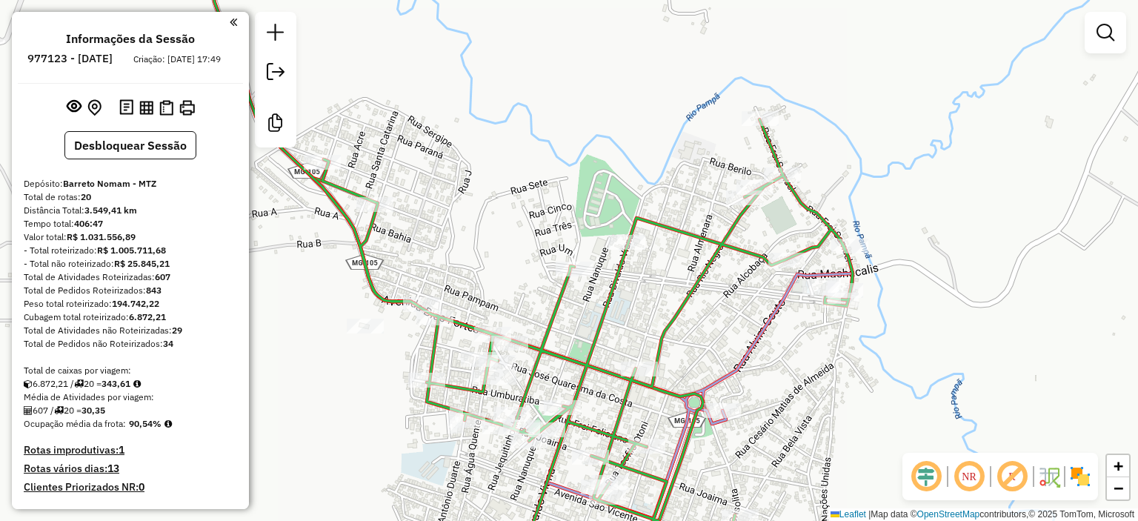
drag, startPoint x: 810, startPoint y: 390, endPoint x: 742, endPoint y: 269, distance: 139.7
click at [742, 269] on div "Janela de atendimento Grade de atendimento Capacidade Transportadoras Veículos …" at bounding box center [569, 260] width 1138 height 521
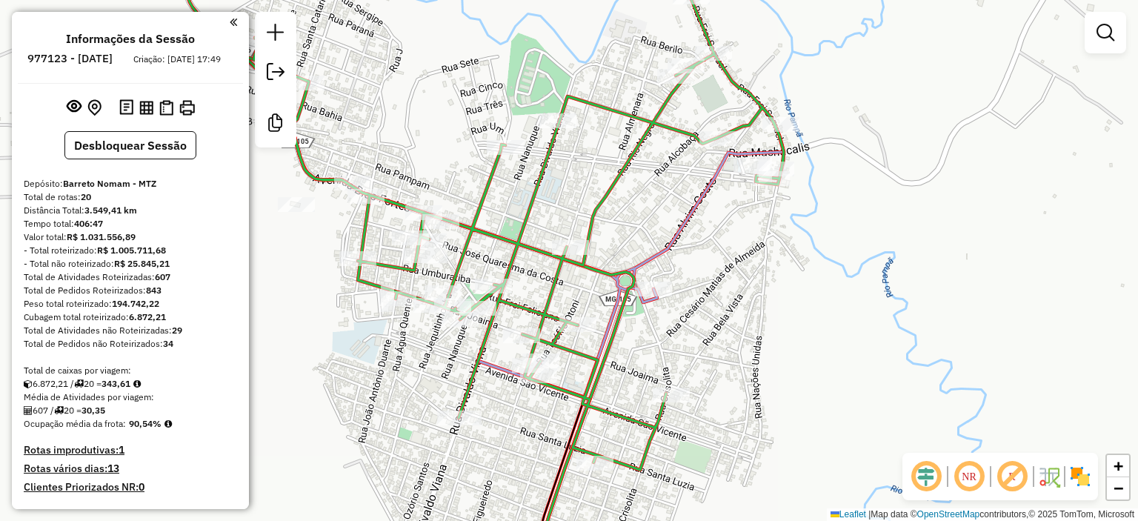
drag, startPoint x: 759, startPoint y: 293, endPoint x: 816, endPoint y: 290, distance: 56.3
click at [811, 293] on div "Janela de atendimento Grade de atendimento Capacidade Transportadoras Veículos …" at bounding box center [569, 260] width 1138 height 521
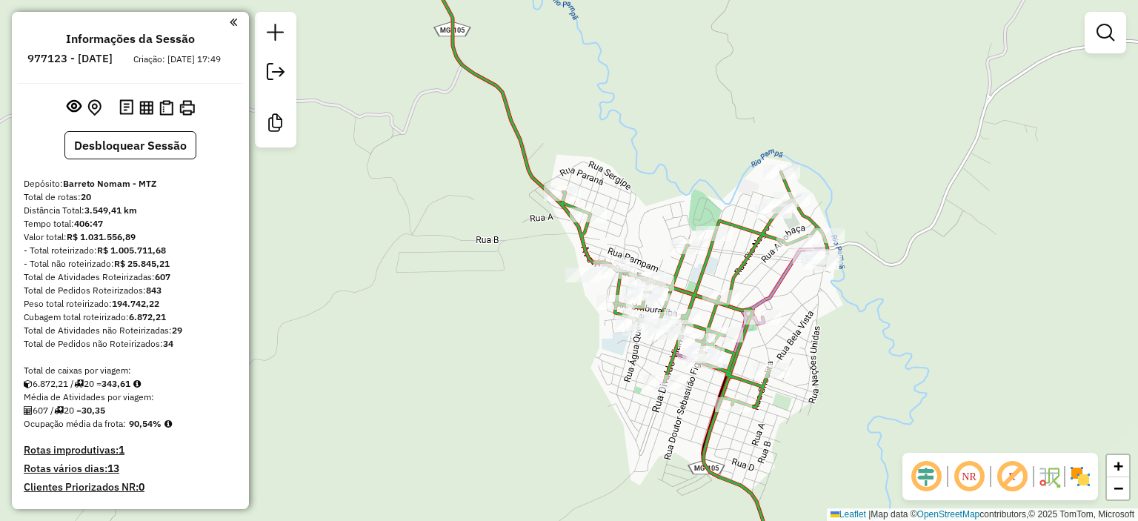
click at [804, 333] on div "Janela de atendimento Grade de atendimento Capacidade Transportadoras Veículos …" at bounding box center [569, 260] width 1138 height 521
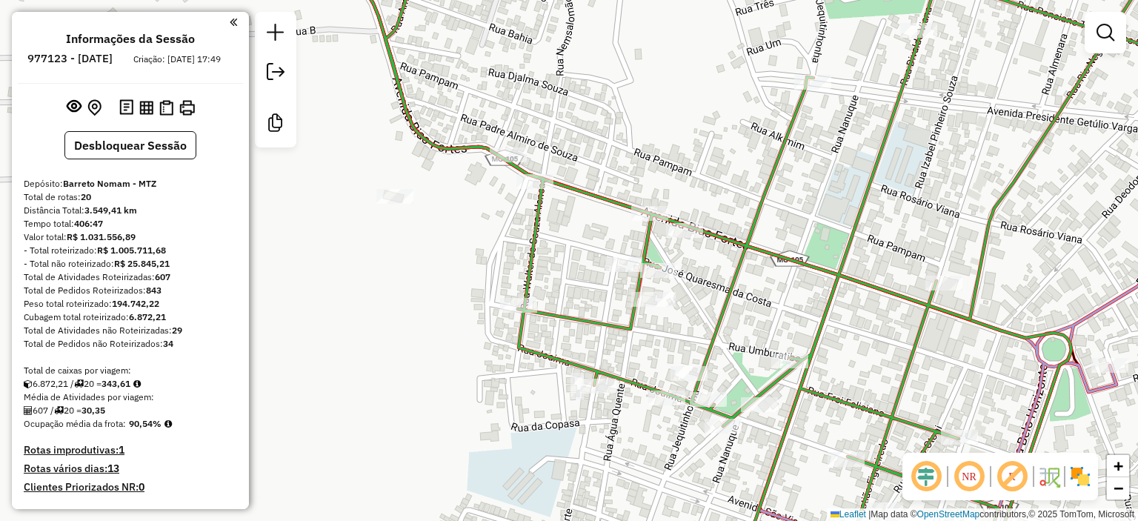
drag, startPoint x: 675, startPoint y: 340, endPoint x: 602, endPoint y: 343, distance: 73.4
click at [610, 343] on div "Janela de atendimento Grade de atendimento Capacidade Transportadoras Veículos …" at bounding box center [569, 260] width 1138 height 521
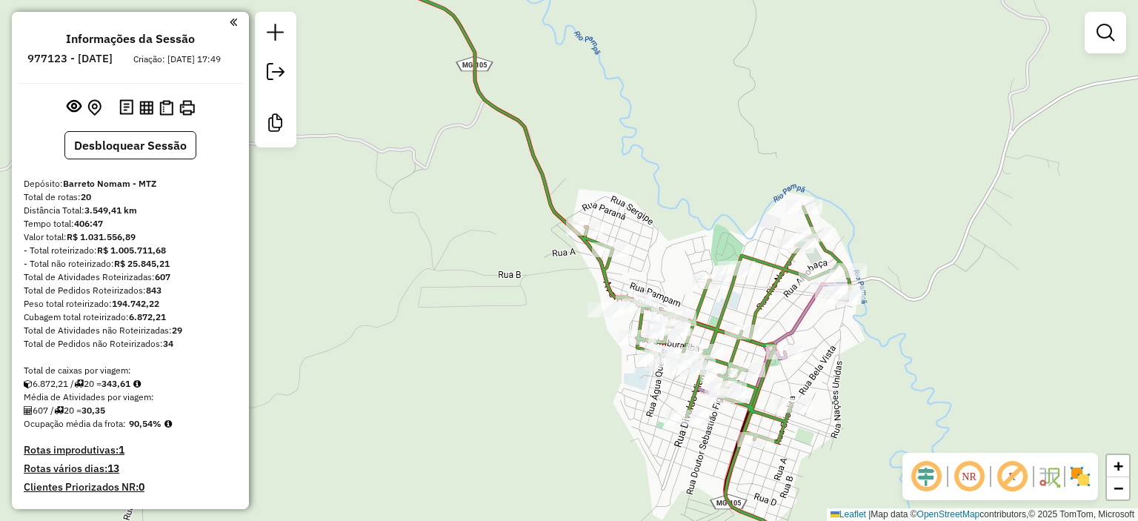
drag, startPoint x: 858, startPoint y: 352, endPoint x: 790, endPoint y: 379, distance: 72.5
click at [790, 379] on div "Janela de atendimento Grade de atendimento Capacidade Transportadoras Veículos …" at bounding box center [569, 260] width 1138 height 521
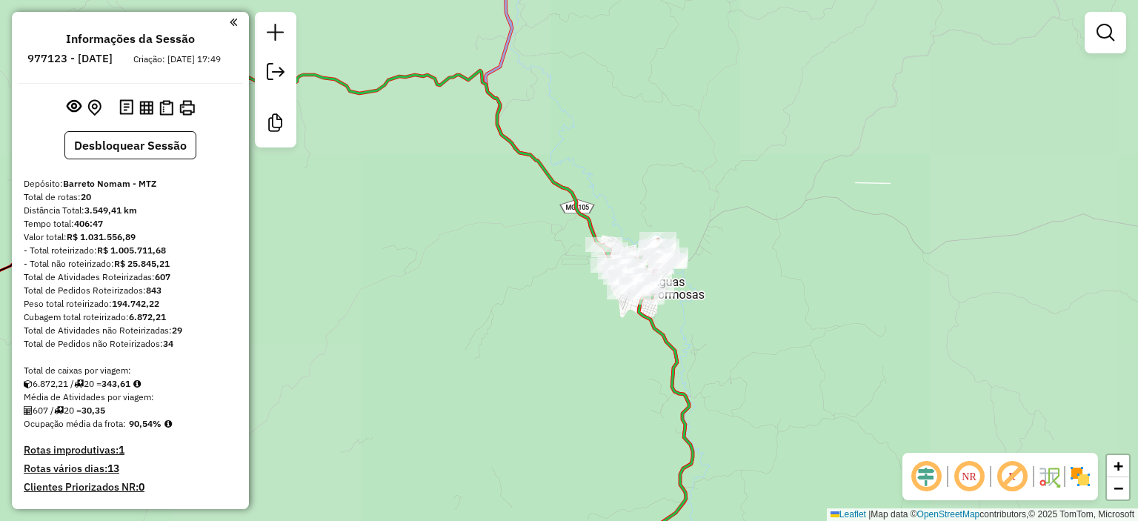
drag, startPoint x: 691, startPoint y: 284, endPoint x: 725, endPoint y: 338, distance: 63.9
click at [719, 330] on div "Janela de atendimento Grade de atendimento Capacidade Transportadoras Veículos …" at bounding box center [569, 260] width 1138 height 521
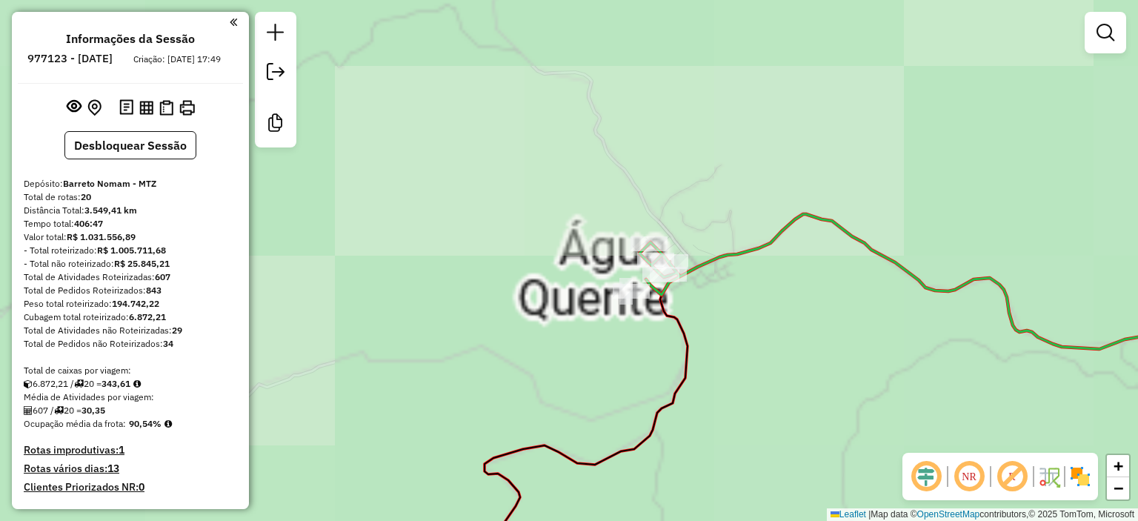
drag, startPoint x: 862, startPoint y: 350, endPoint x: 460, endPoint y: 346, distance: 402.3
click at [524, 366] on div "Janela de atendimento Grade de atendimento Capacidade Transportadoras Veículos …" at bounding box center [569, 260] width 1138 height 521
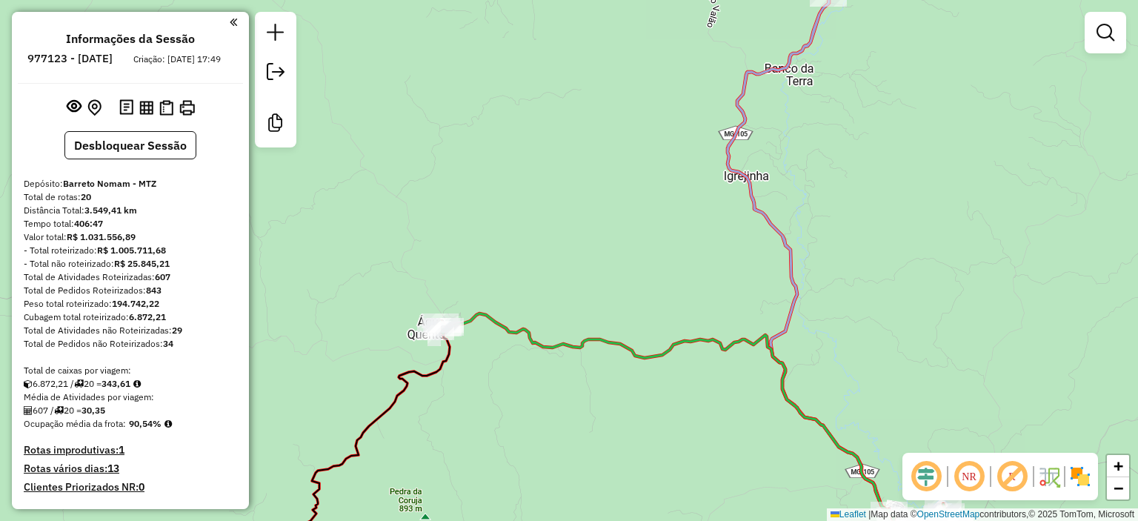
drag, startPoint x: 754, startPoint y: 382, endPoint x: 636, endPoint y: 444, distance: 132.9
click at [628, 435] on div "Janela de atendimento Grade de atendimento Capacidade Transportadoras Veículos …" at bounding box center [569, 260] width 1138 height 521
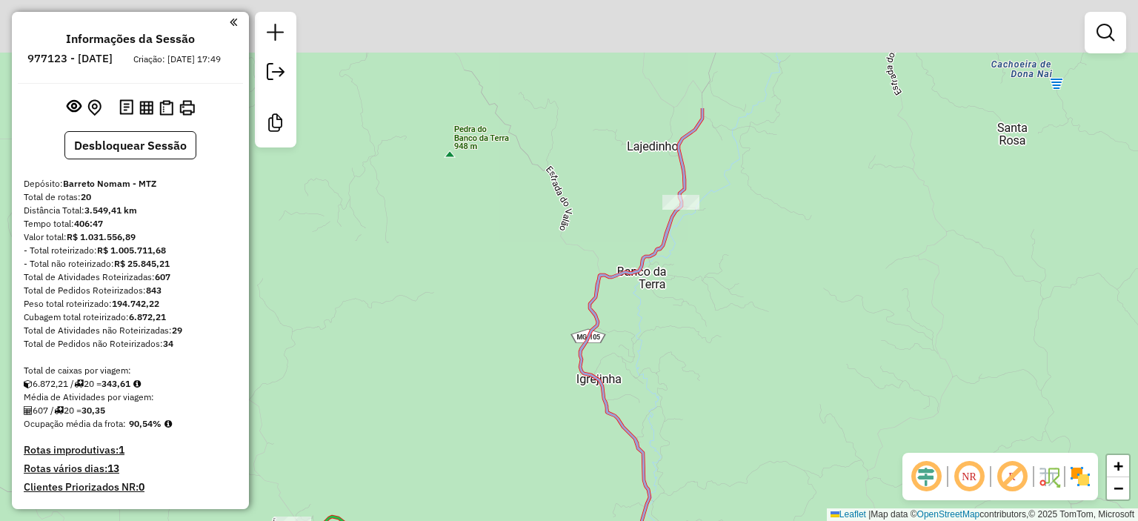
drag, startPoint x: 765, startPoint y: 249, endPoint x: 727, endPoint y: 386, distance: 142.2
click at [727, 389] on div "Janela de atendimento Grade de atendimento Capacidade Transportadoras Veículos …" at bounding box center [569, 260] width 1138 height 521
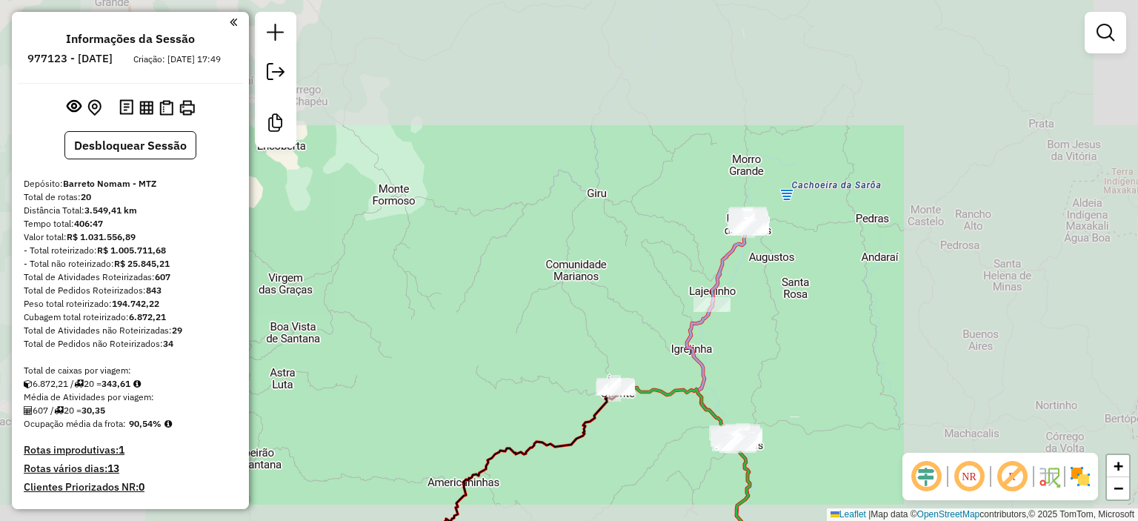
drag, startPoint x: 779, startPoint y: 276, endPoint x: 765, endPoint y: 296, distance: 24.5
click at [765, 305] on div "Janela de atendimento Grade de atendimento Capacidade Transportadoras Veículos …" at bounding box center [569, 260] width 1138 height 521
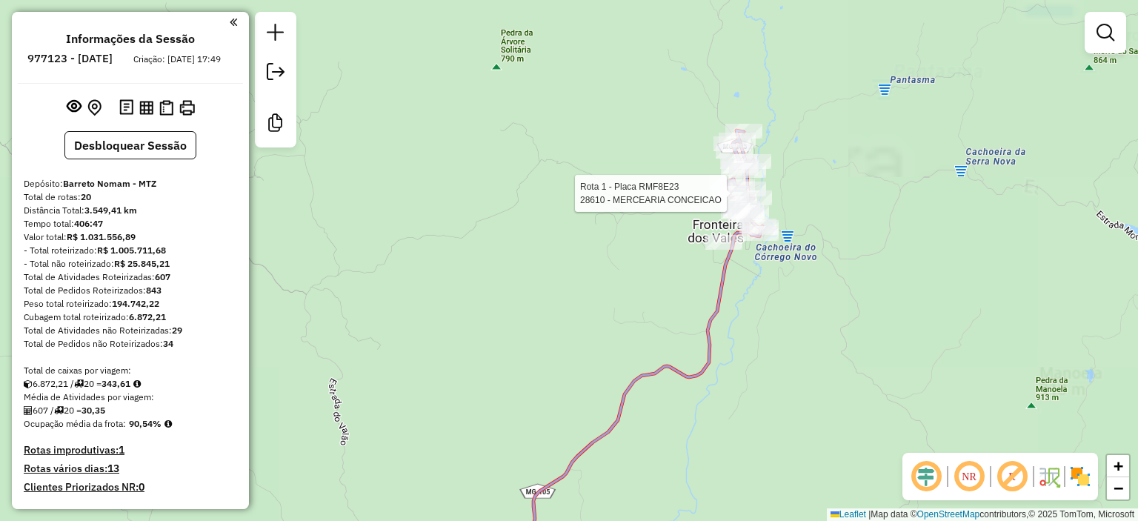
select select "**********"
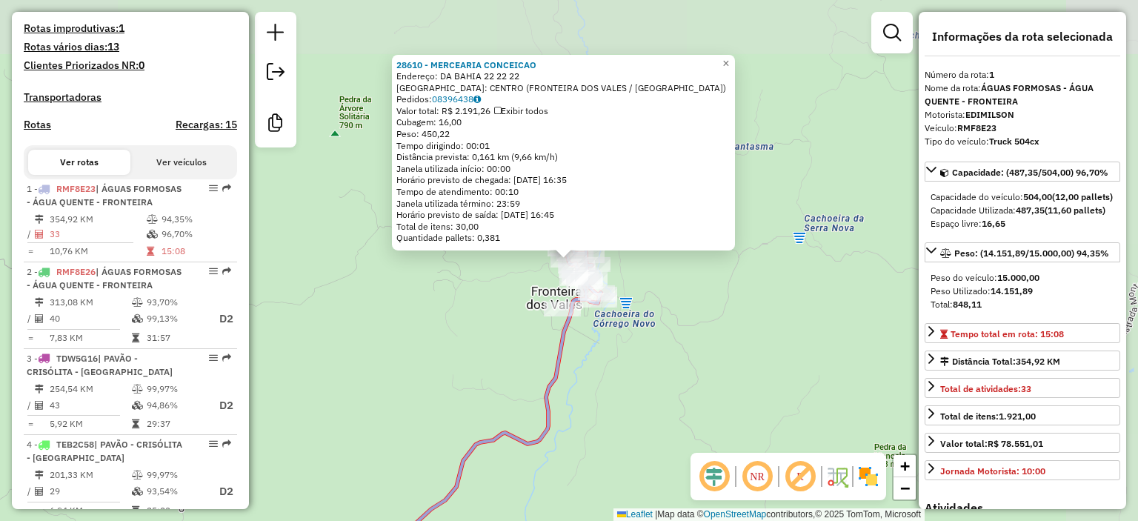
scroll to position [602, 0]
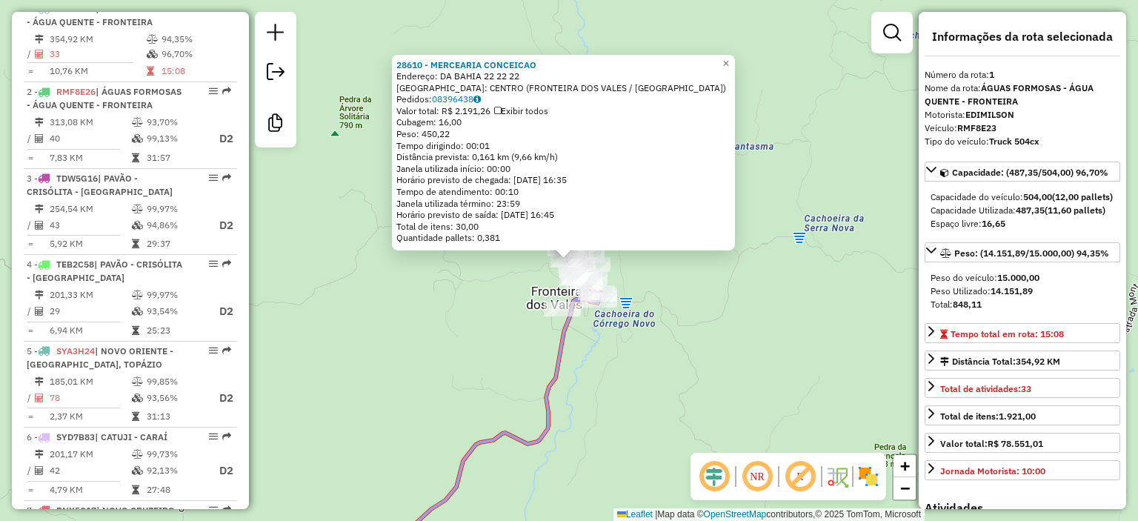
click at [714, 362] on div "28610 - MERCEARIA CONCEICAO Endereço: DA BAHIA 22 22 22 Bairro: CENTRO (FRONTEI…" at bounding box center [569, 260] width 1138 height 521
click at [645, 410] on div "28610 - MERCEARIA CONCEICAO Endereço: DA BAHIA 22 22 22 Bairro: CENTRO (FRONTEI…" at bounding box center [569, 260] width 1138 height 521
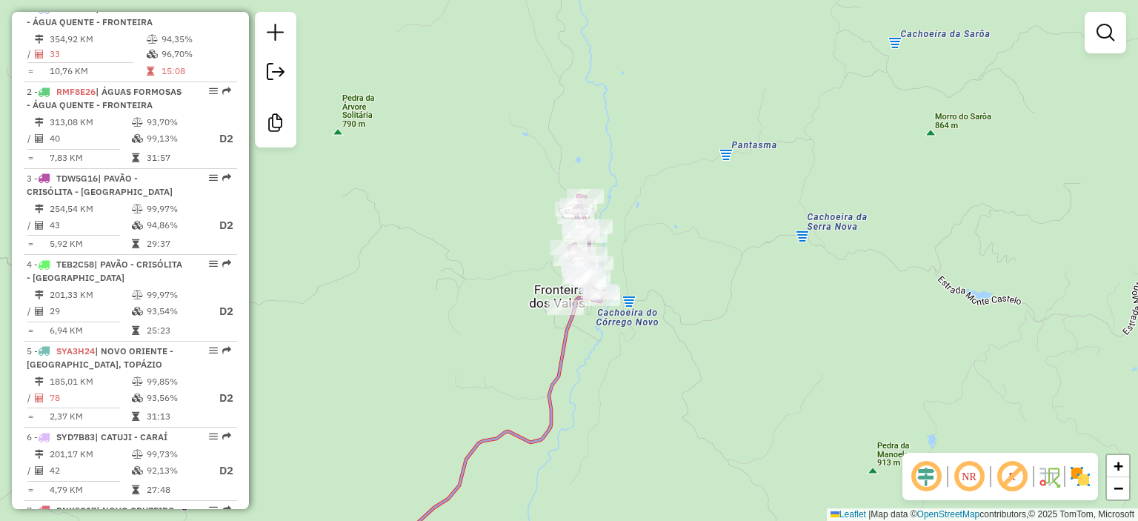
click at [717, 233] on div "Janela de atendimento Grade de atendimento Capacidade Transportadoras Veículos …" at bounding box center [569, 260] width 1138 height 521
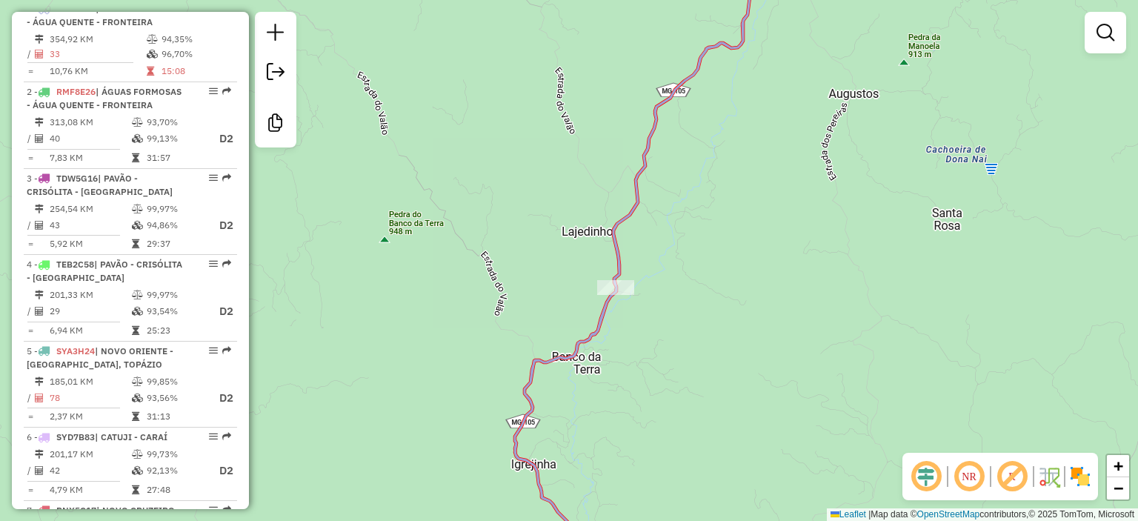
drag, startPoint x: 711, startPoint y: 297, endPoint x: 744, endPoint y: 142, distance: 158.2
click at [739, 153] on div "Janela de atendimento Grade de atendimento Capacidade Transportadoras Veículos …" at bounding box center [569, 260] width 1138 height 521
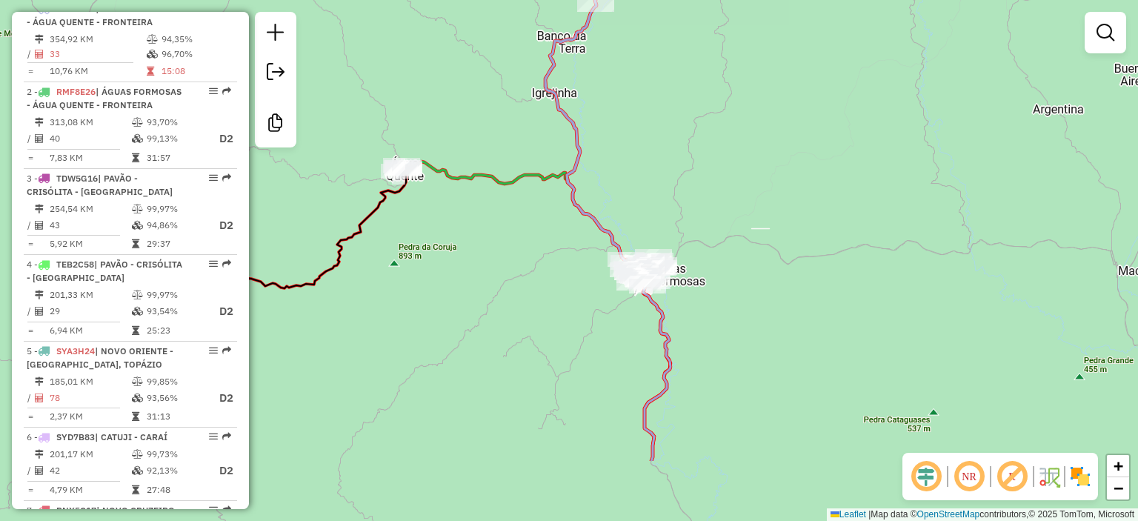
drag, startPoint x: 689, startPoint y: 171, endPoint x: 635, endPoint y: 118, distance: 76.0
click at [635, 118] on div "Janela de atendimento Grade de atendimento Capacidade Transportadoras Veículos …" at bounding box center [569, 260] width 1138 height 521
